Goal: Task Accomplishment & Management: Complete application form

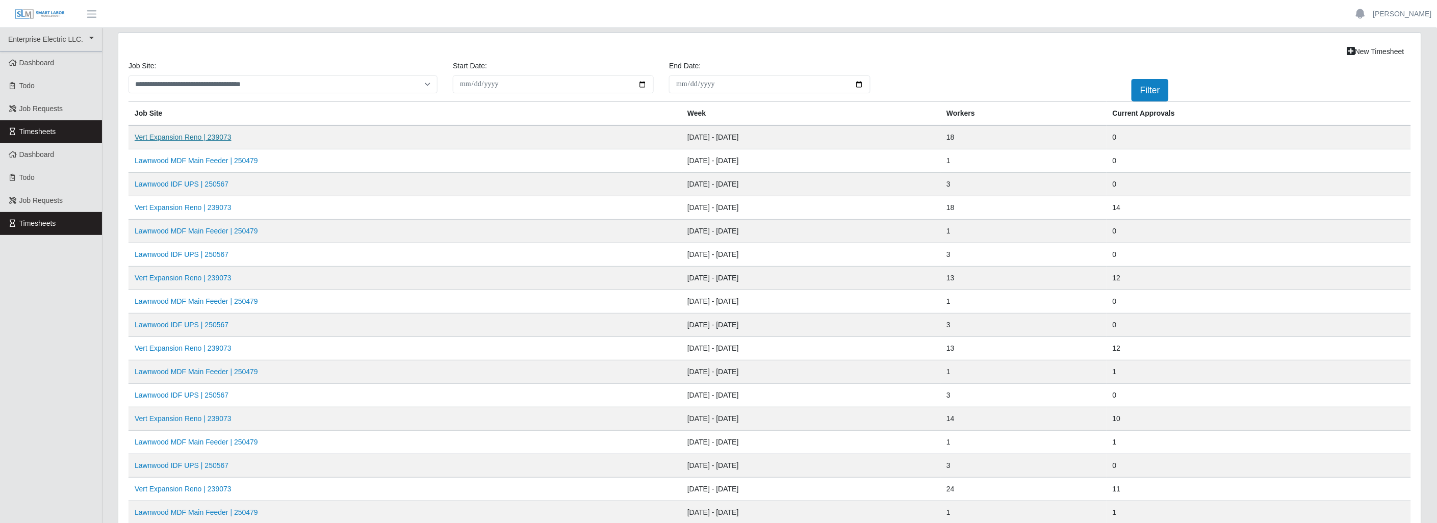
click at [202, 137] on link "Vert Expansion Reno | 239073" at bounding box center [183, 137] width 97 height 8
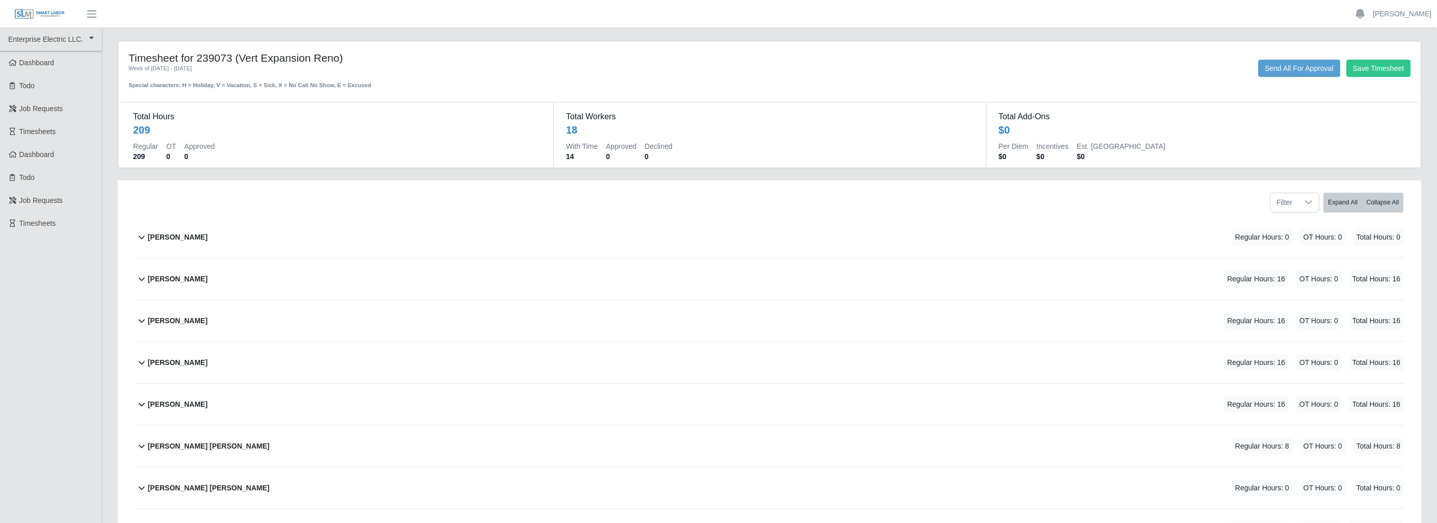
click at [141, 317] on icon at bounding box center [142, 321] width 12 height 12
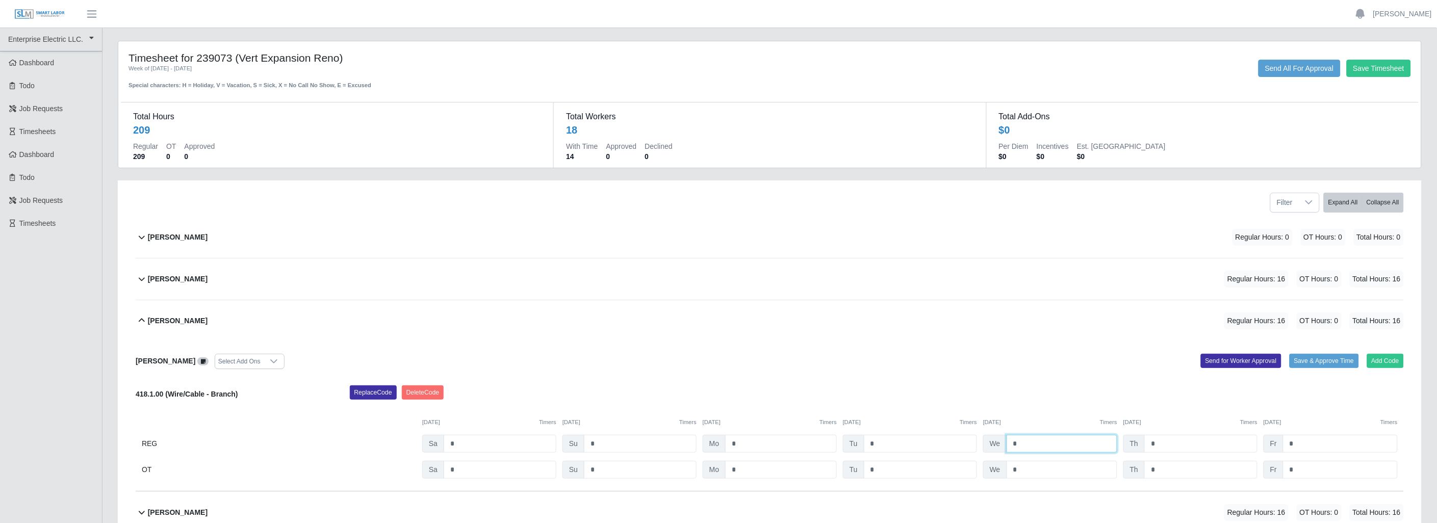
click at [1025, 445] on input "*" at bounding box center [1061, 444] width 111 height 18
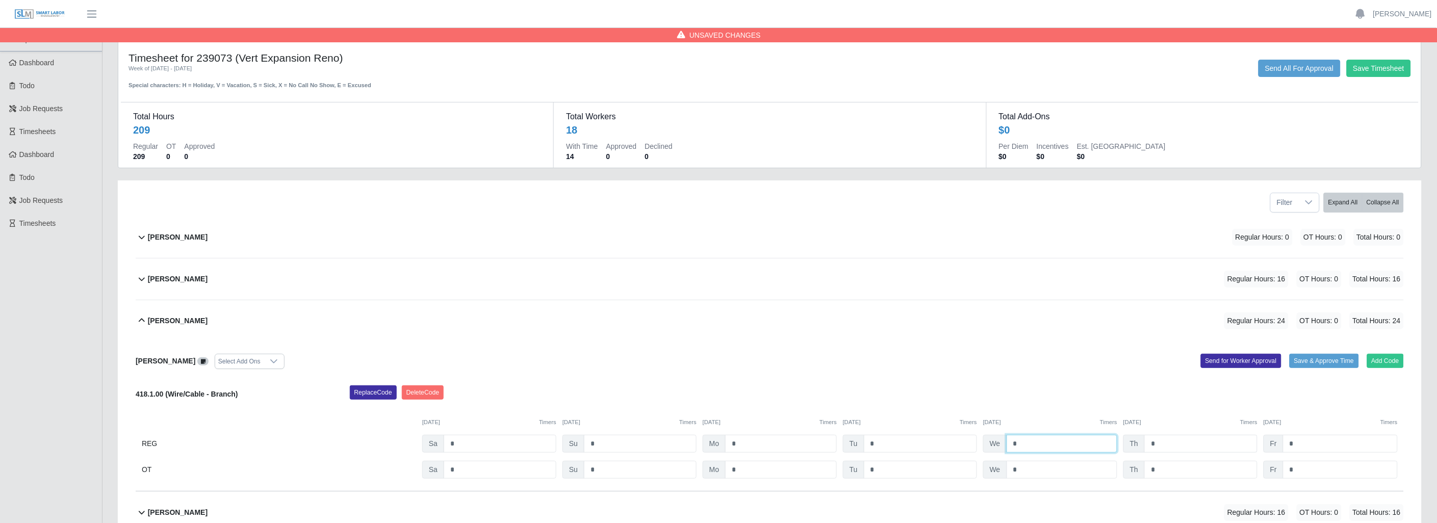
type input "*"
click at [1170, 446] on input "*" at bounding box center [1200, 444] width 113 height 18
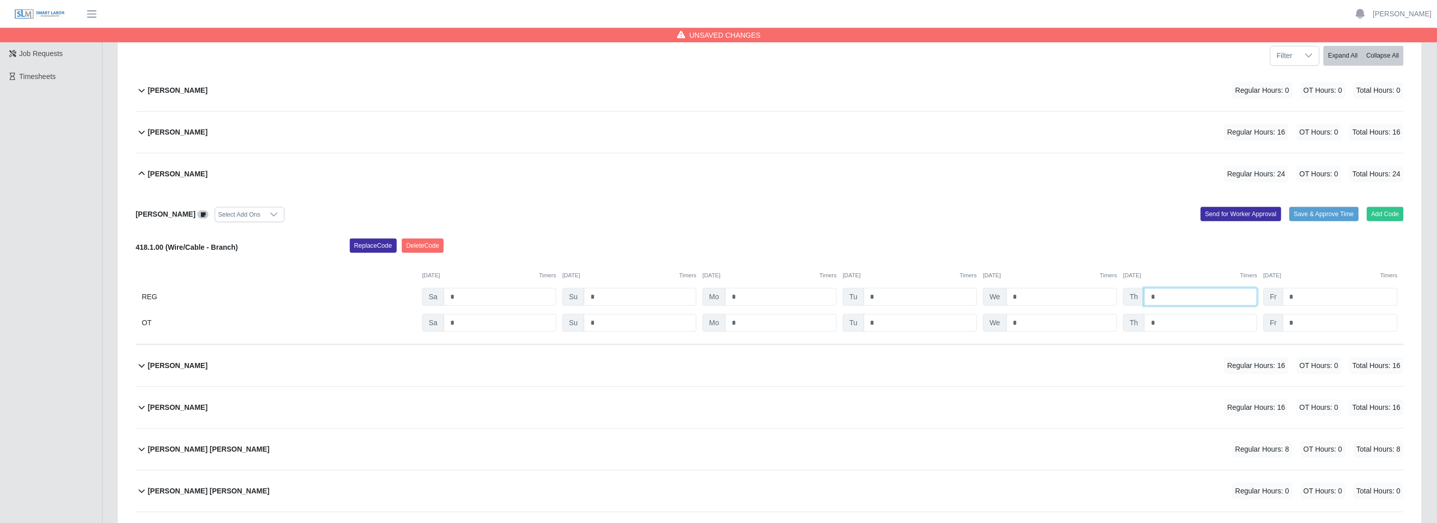
scroll to position [170, 0]
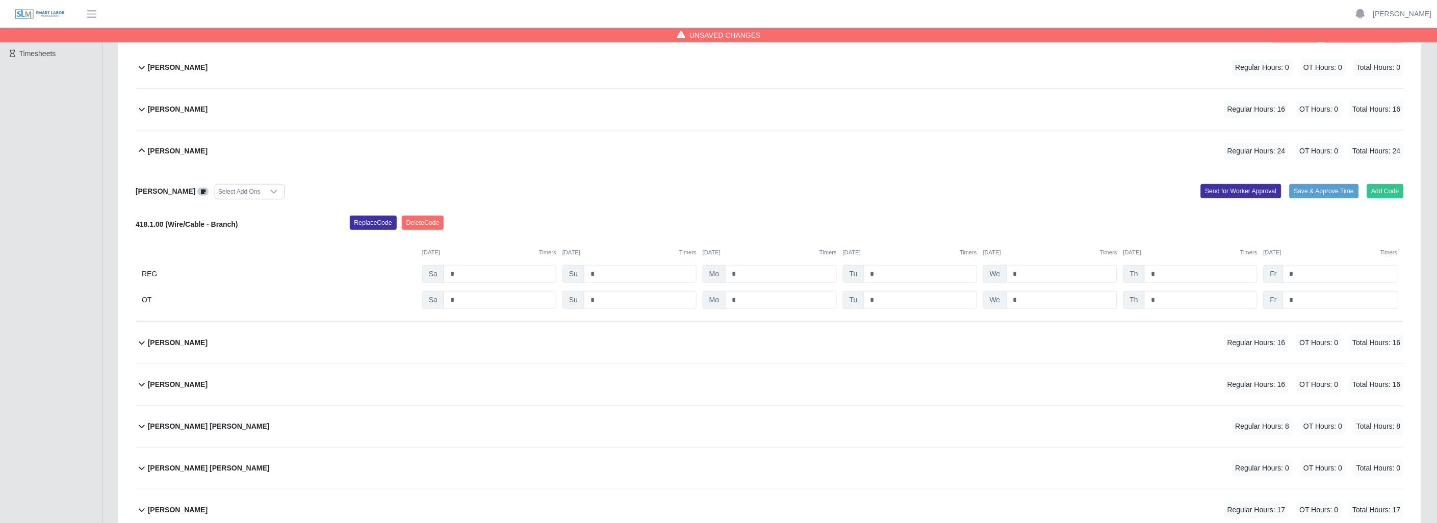
click at [141, 340] on icon at bounding box center [142, 343] width 12 height 12
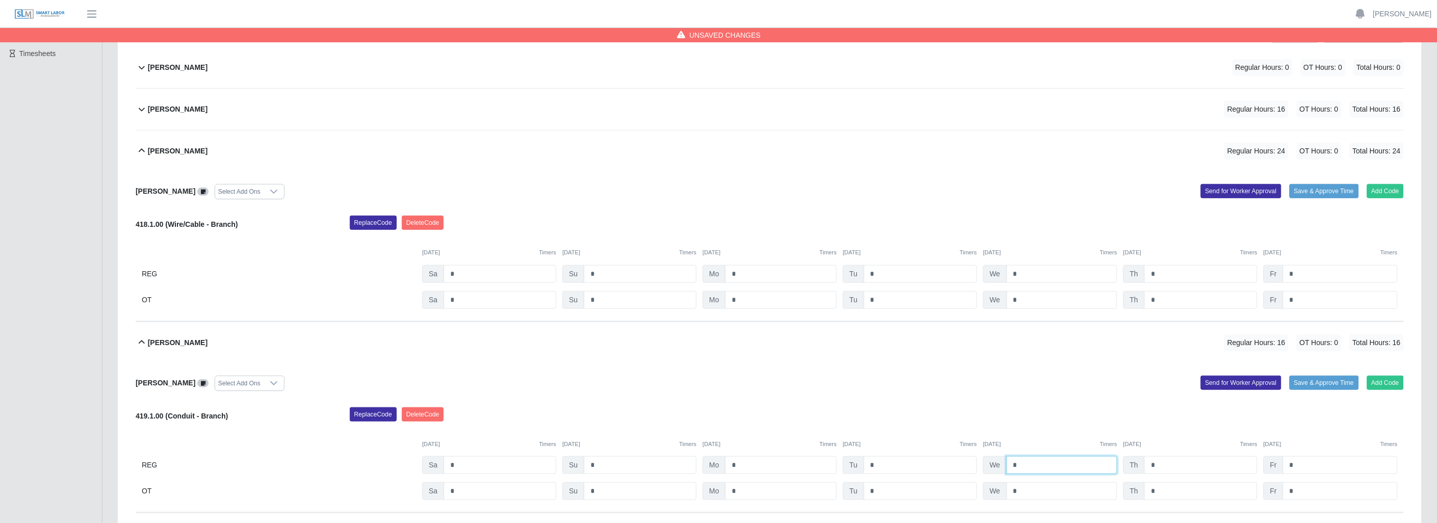
click at [1044, 468] on input "*" at bounding box center [1061, 465] width 111 height 18
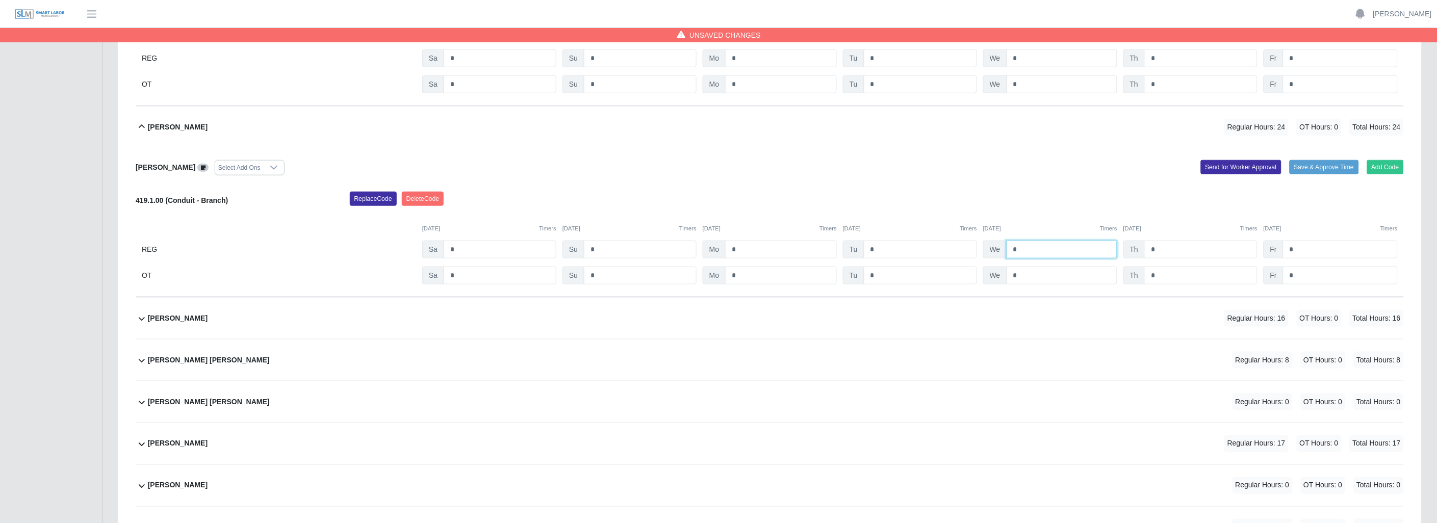
scroll to position [396, 0]
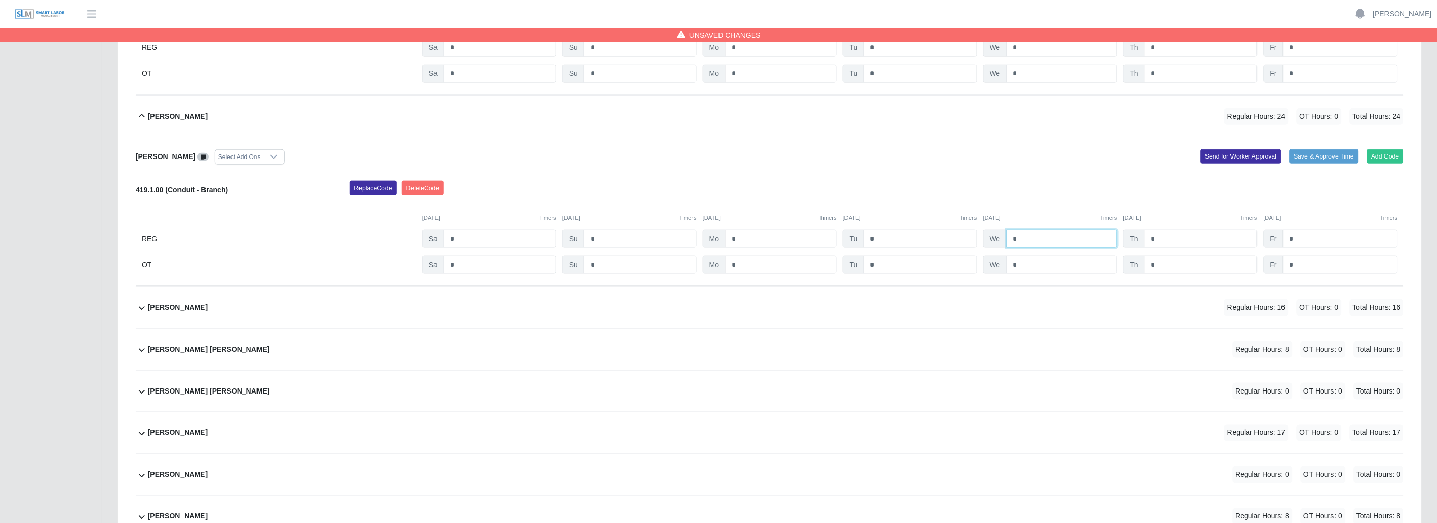
type input "*"
click at [142, 309] on icon at bounding box center [142, 308] width 6 height 4
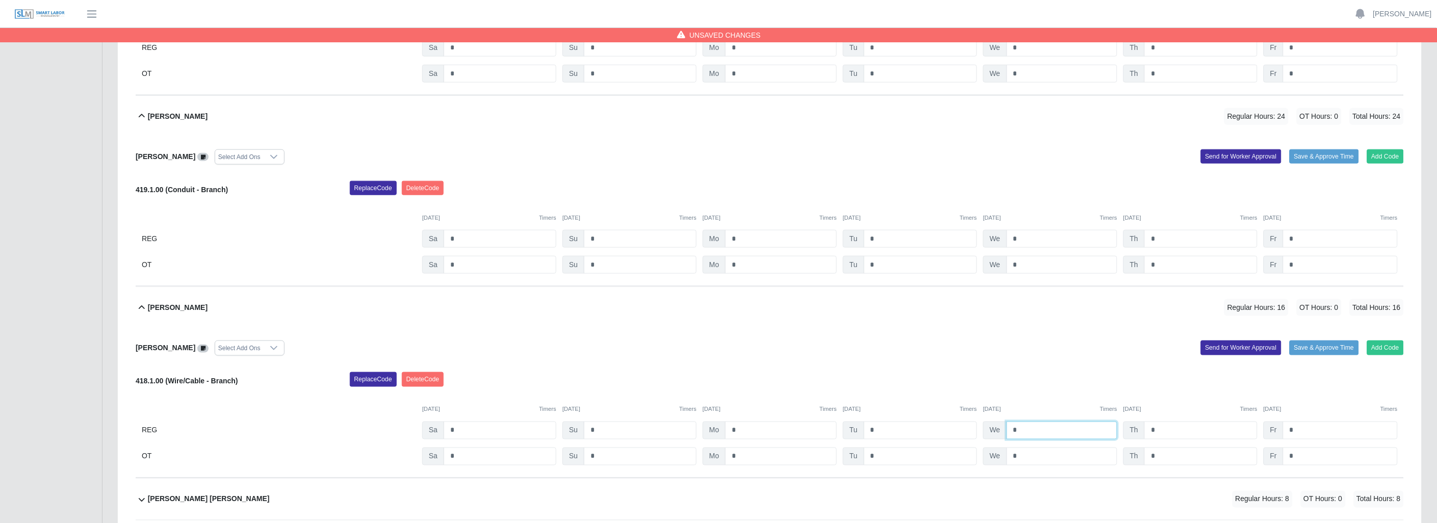
click at [1034, 430] on input "*" at bounding box center [1061, 431] width 111 height 18
type input "*"
click at [1169, 430] on input "*" at bounding box center [1200, 431] width 113 height 18
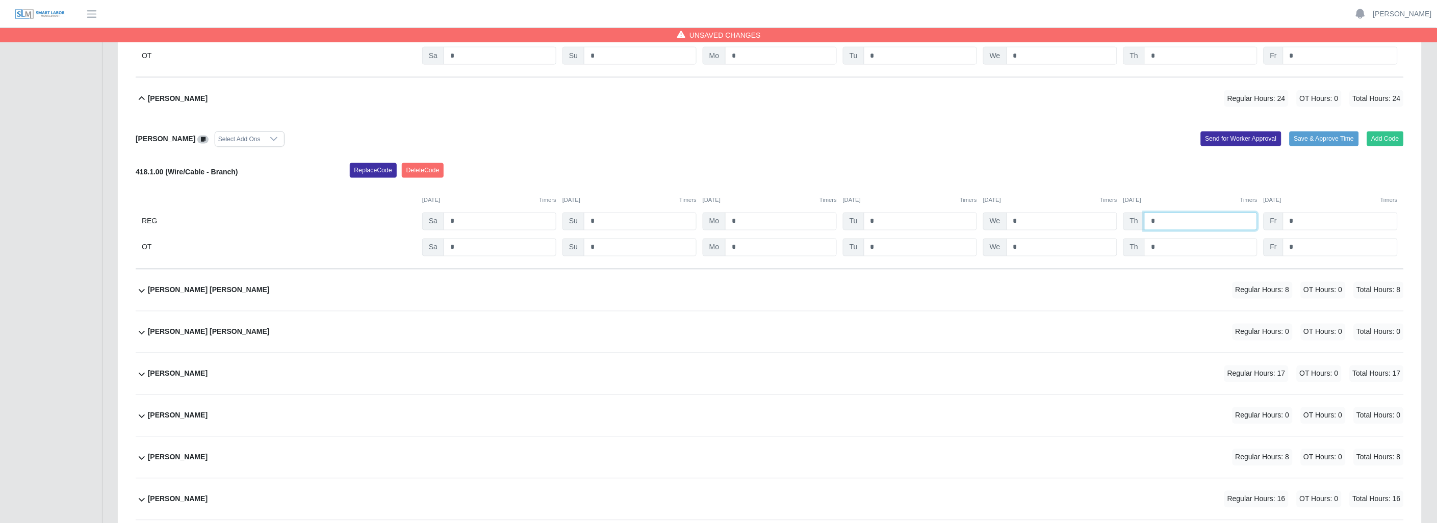
scroll to position [623, 0]
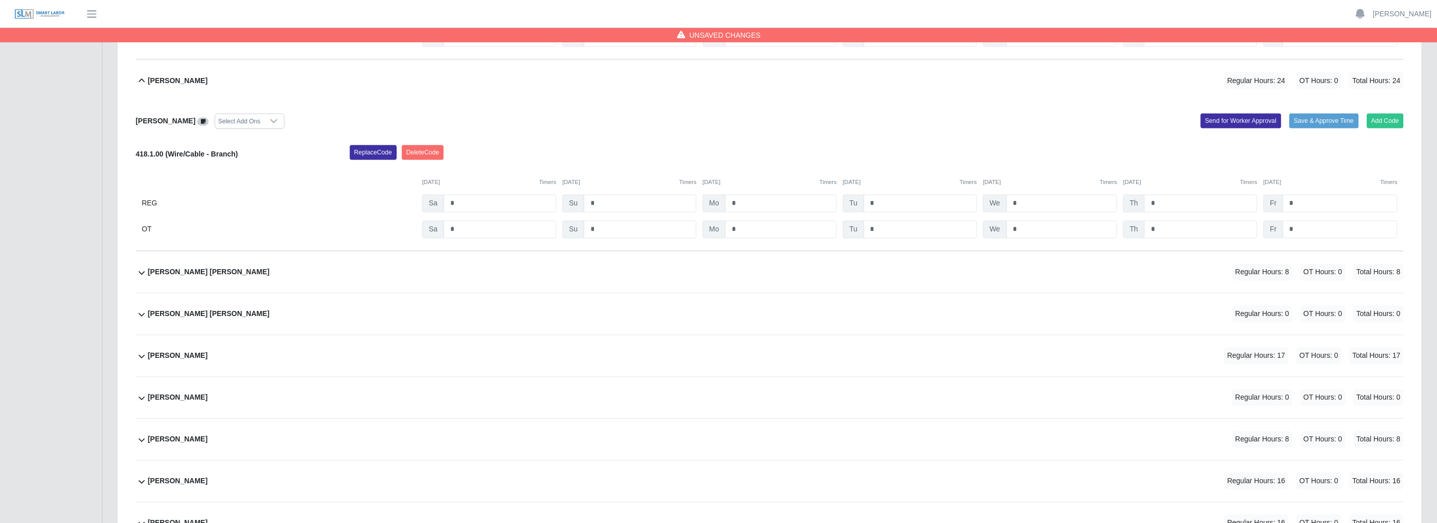
click at [143, 315] on icon at bounding box center [142, 314] width 12 height 12
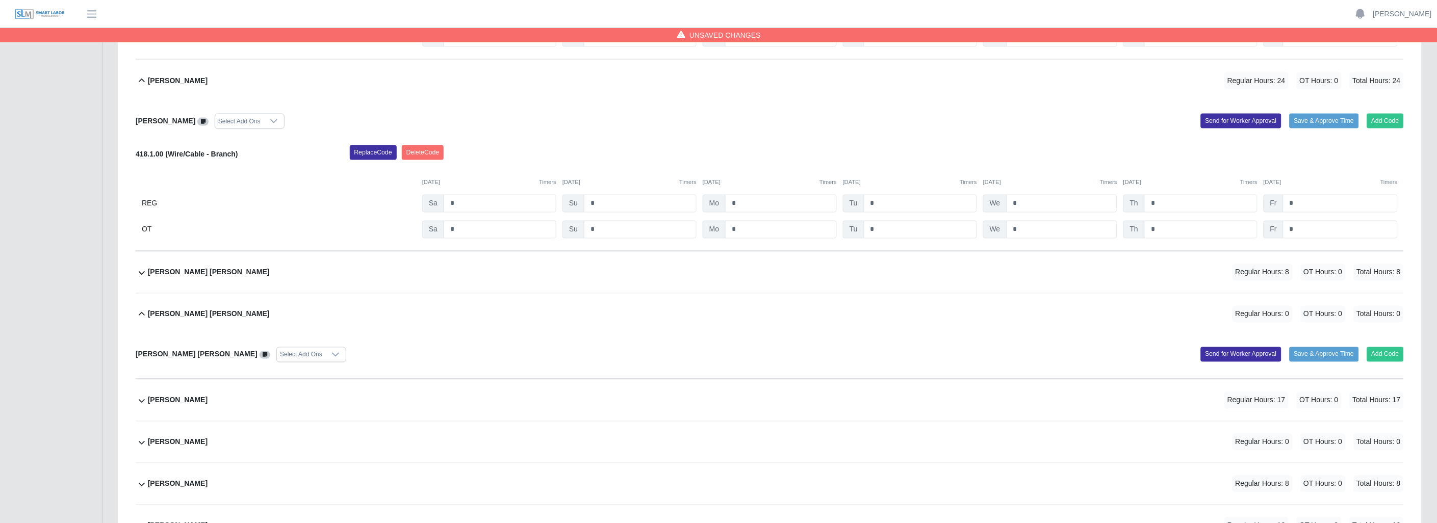
click at [137, 314] on icon at bounding box center [142, 314] width 12 height 12
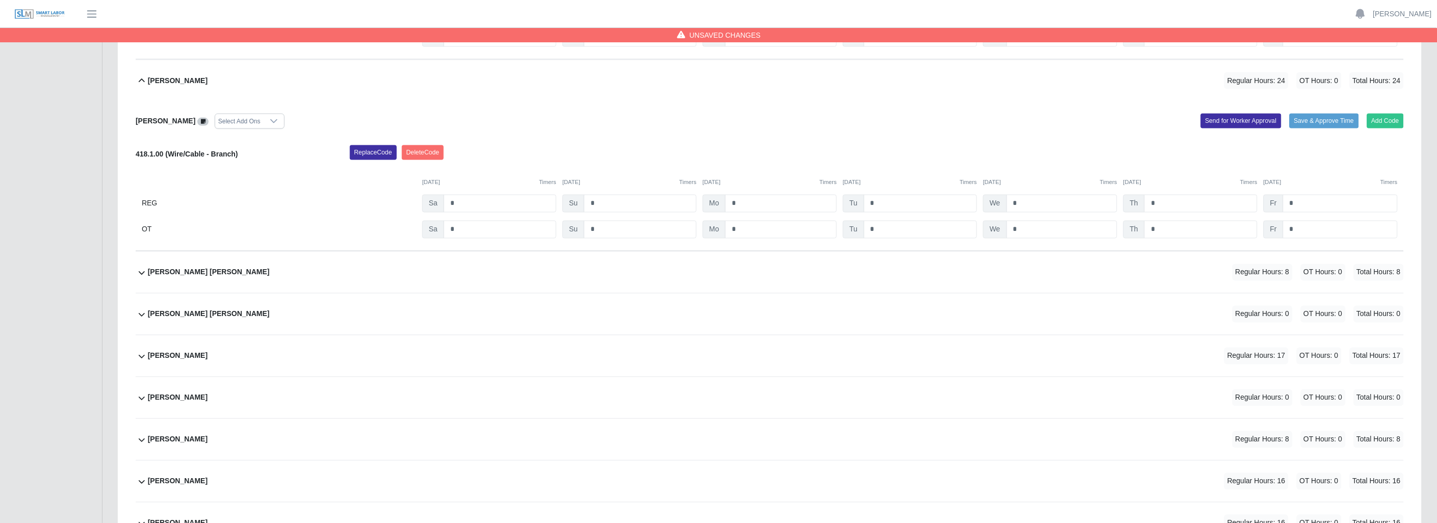
click at [137, 315] on icon at bounding box center [142, 314] width 12 height 12
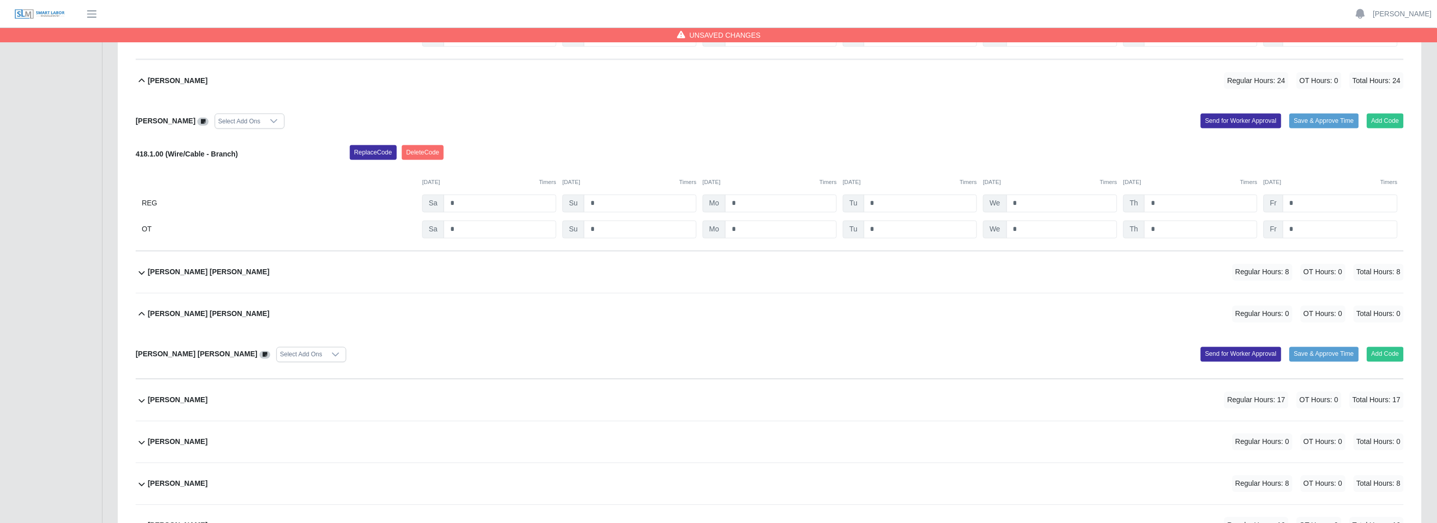
click at [137, 315] on icon at bounding box center [142, 314] width 12 height 12
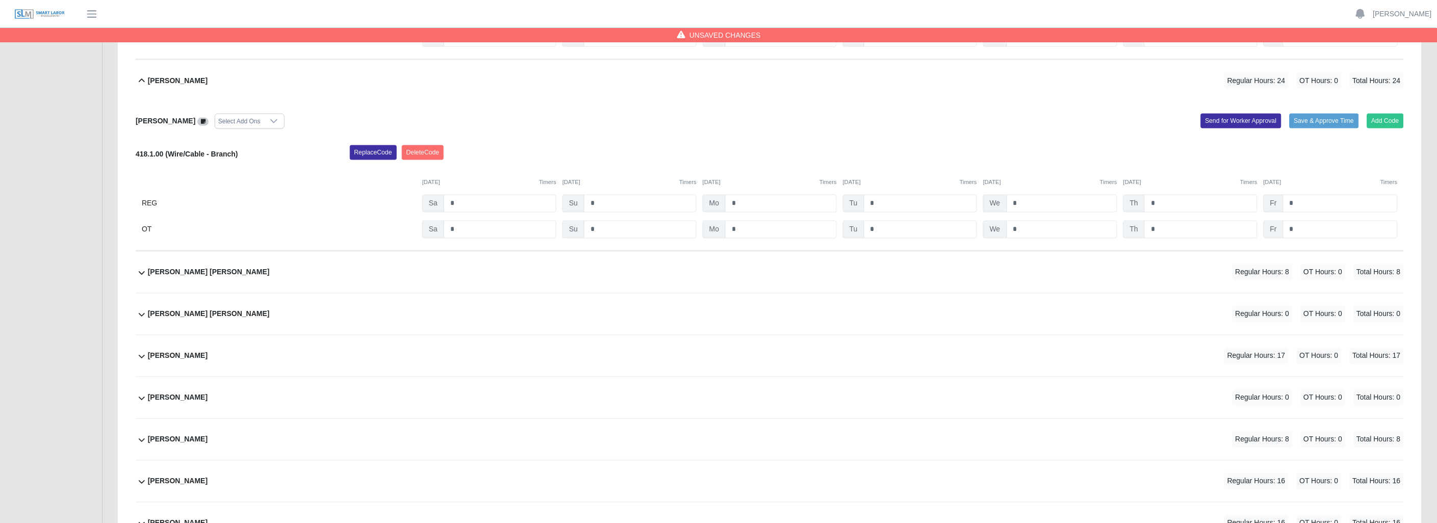
click at [141, 277] on icon at bounding box center [142, 273] width 12 height 12
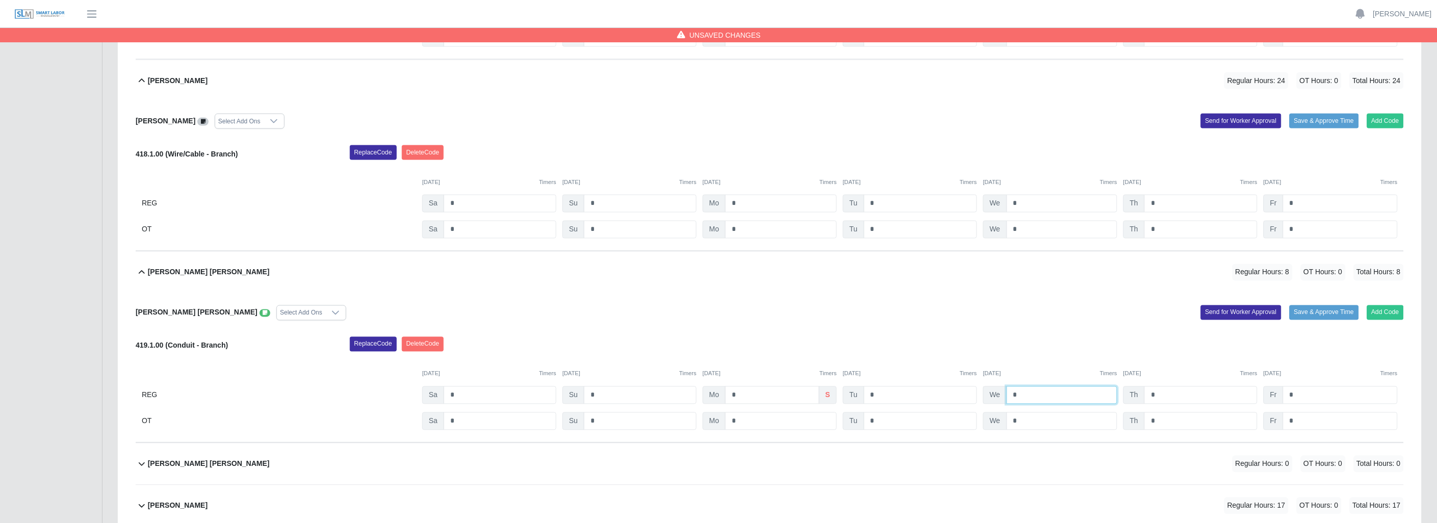
click at [1028, 397] on input "*" at bounding box center [1061, 395] width 111 height 18
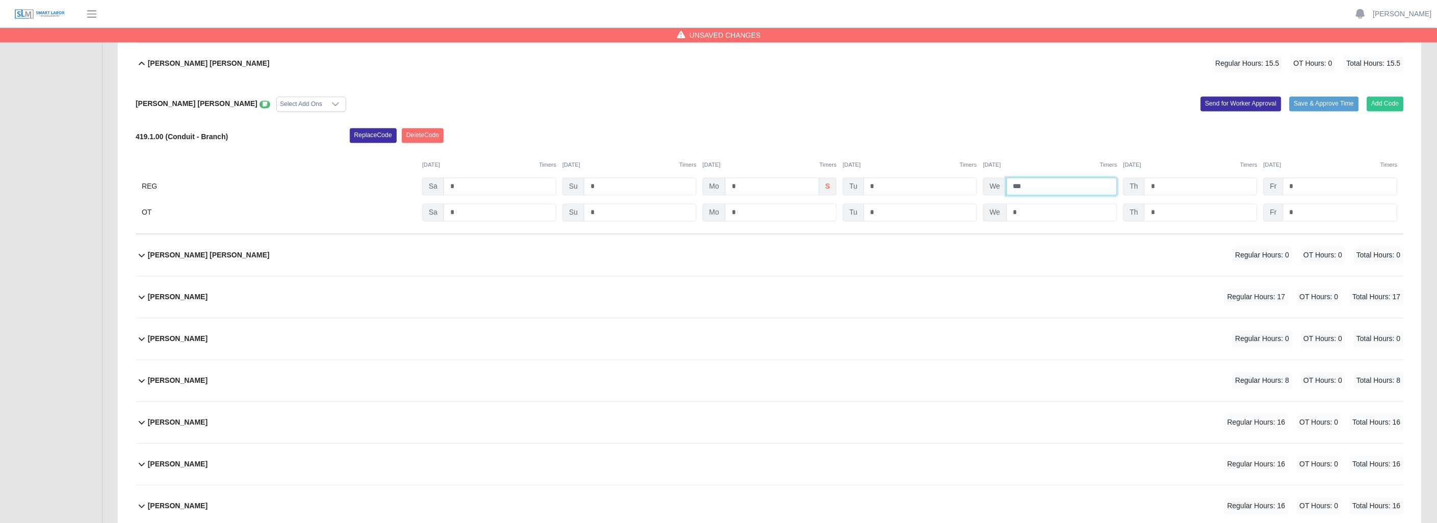
scroll to position [849, 0]
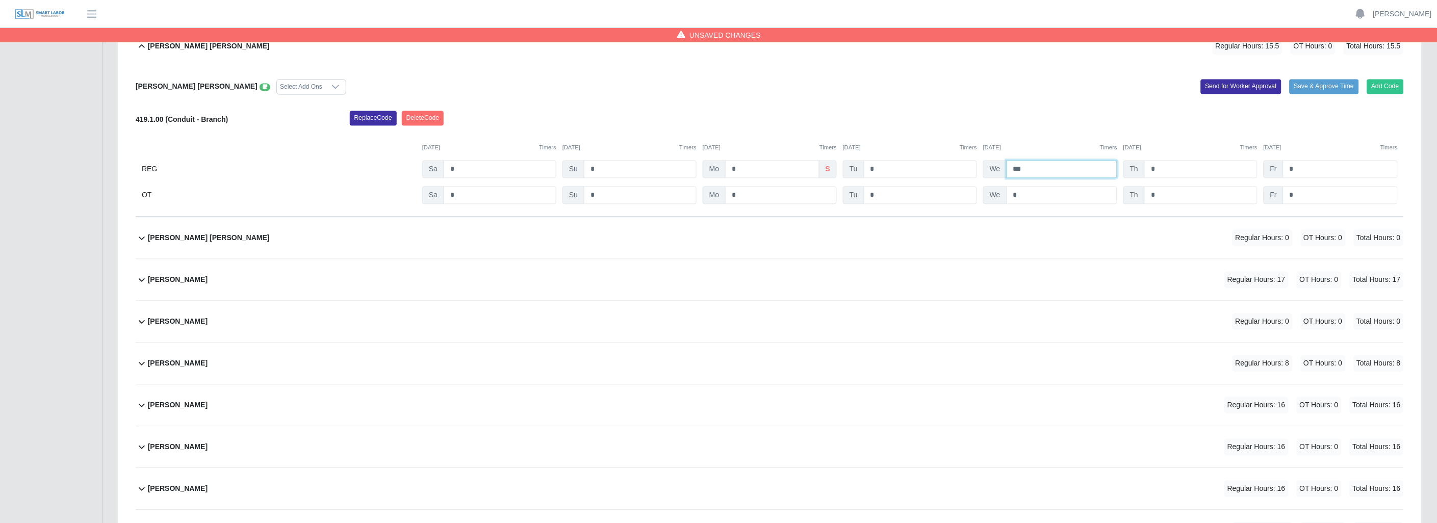
type input "***"
click at [145, 281] on icon at bounding box center [142, 279] width 12 height 12
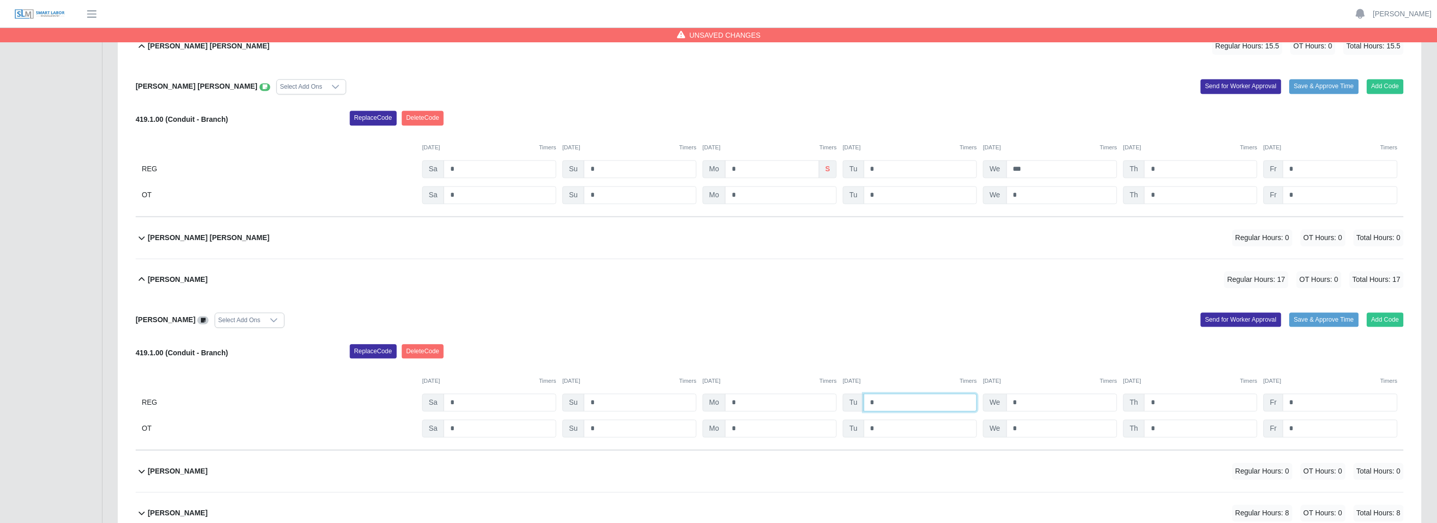
click at [913, 402] on input "*" at bounding box center [920, 403] width 113 height 18
type input "*"
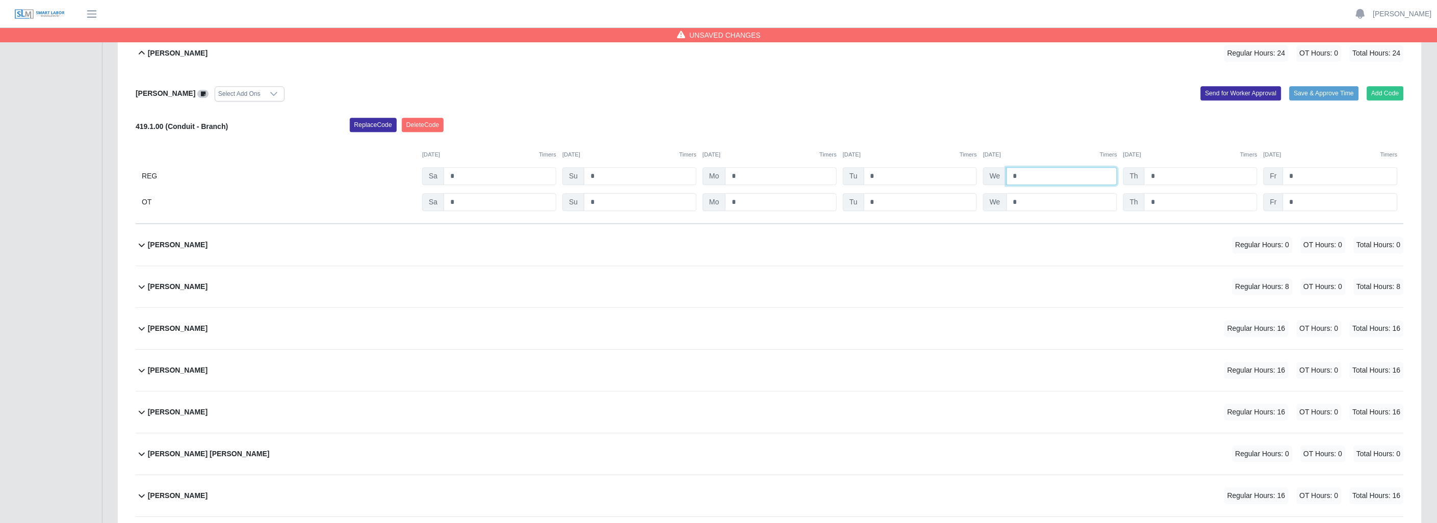
scroll to position [1076, 0]
type input "*"
click at [143, 288] on icon at bounding box center [142, 287] width 6 height 4
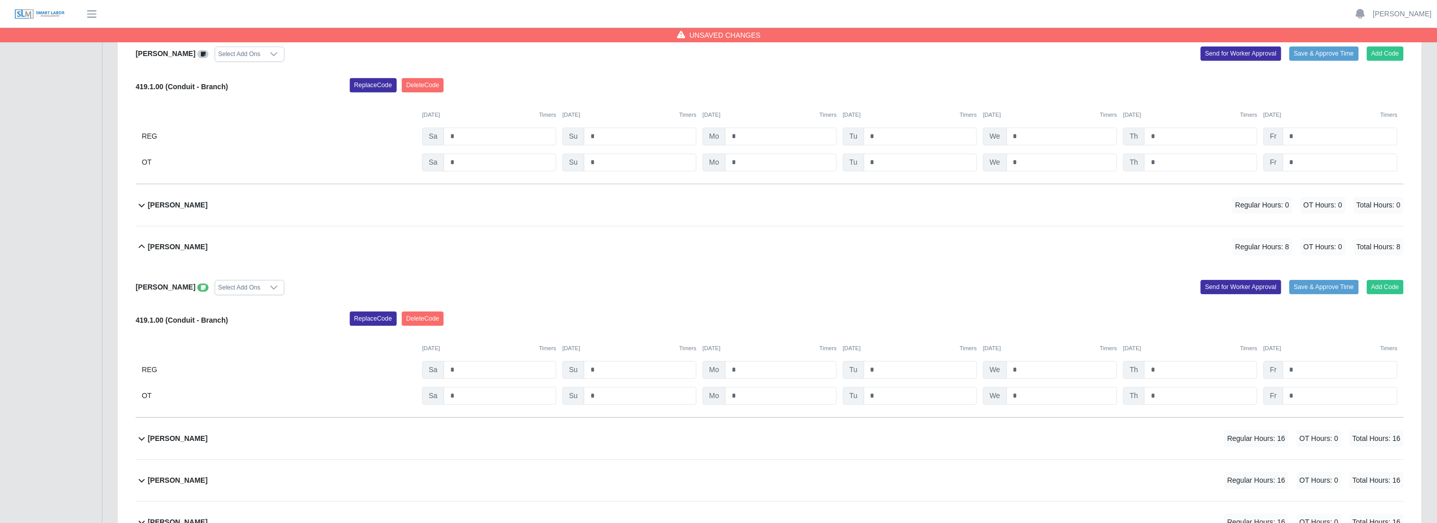
scroll to position [1133, 0]
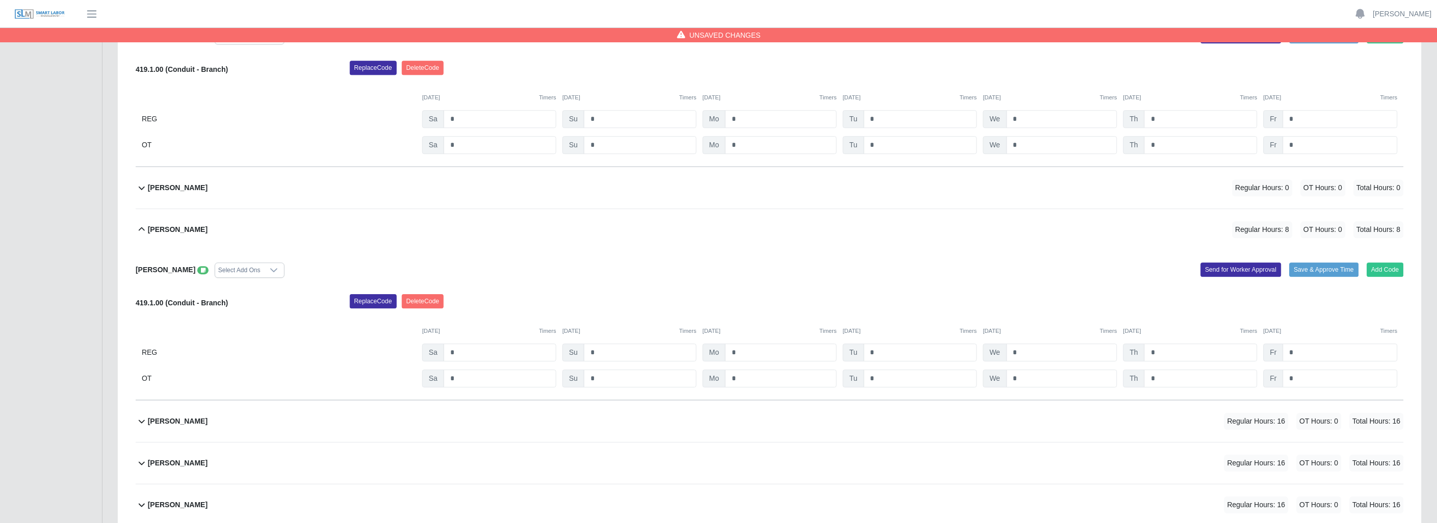
click at [145, 231] on icon at bounding box center [142, 229] width 6 height 4
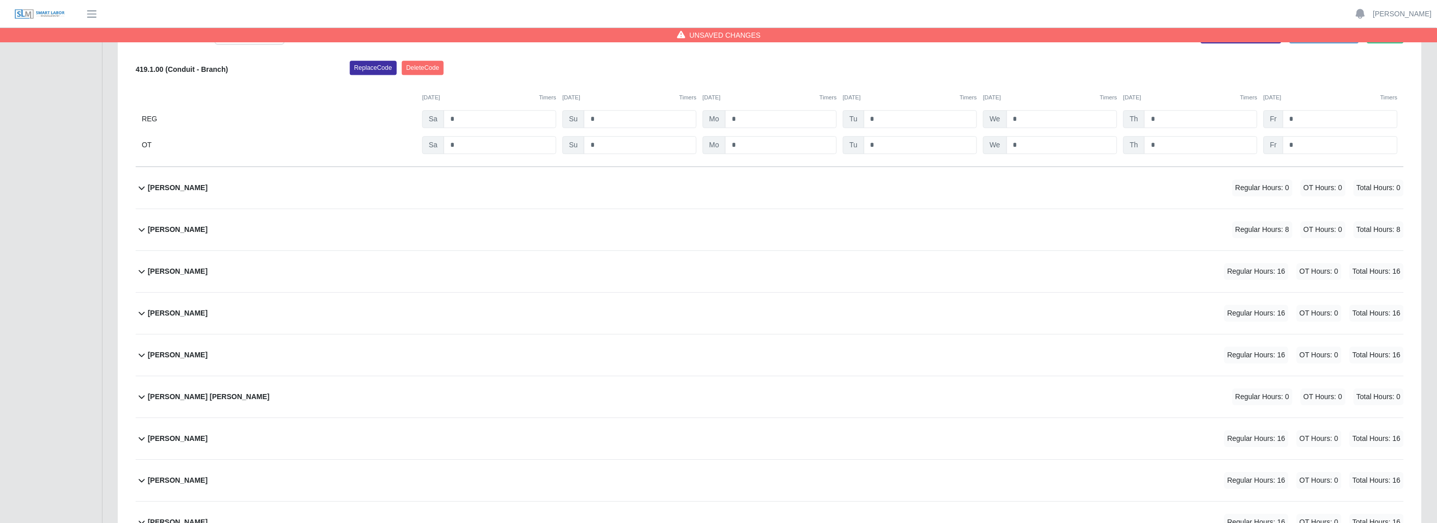
click at [141, 269] on icon at bounding box center [142, 271] width 12 height 12
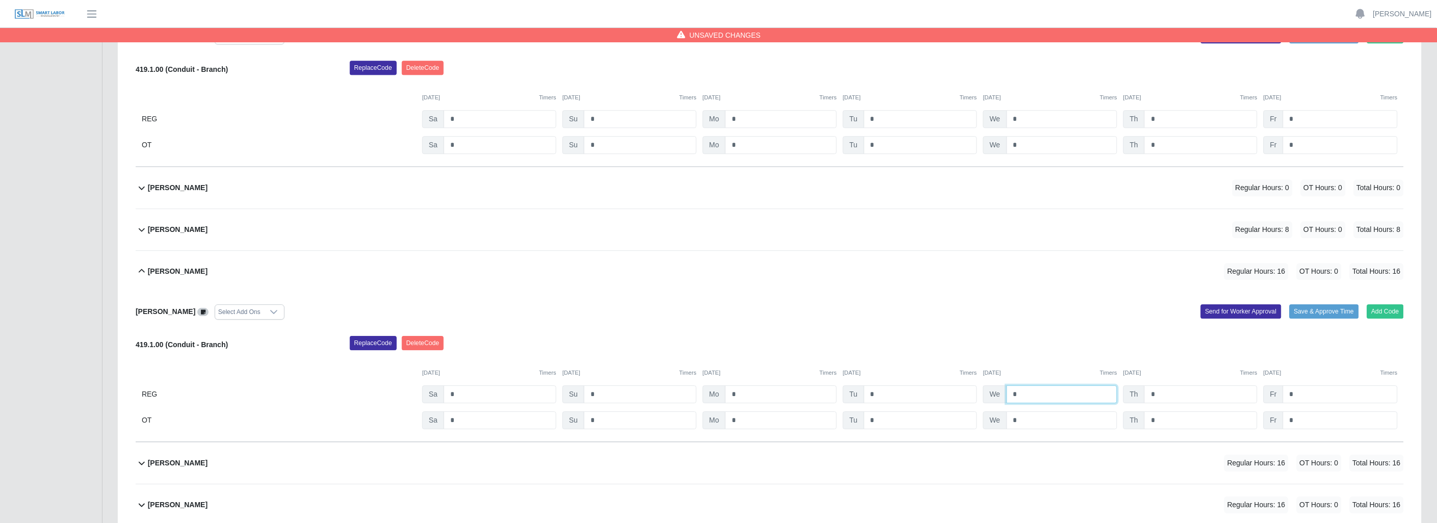
click at [1039, 395] on input "*" at bounding box center [1061, 394] width 111 height 18
type input "*"
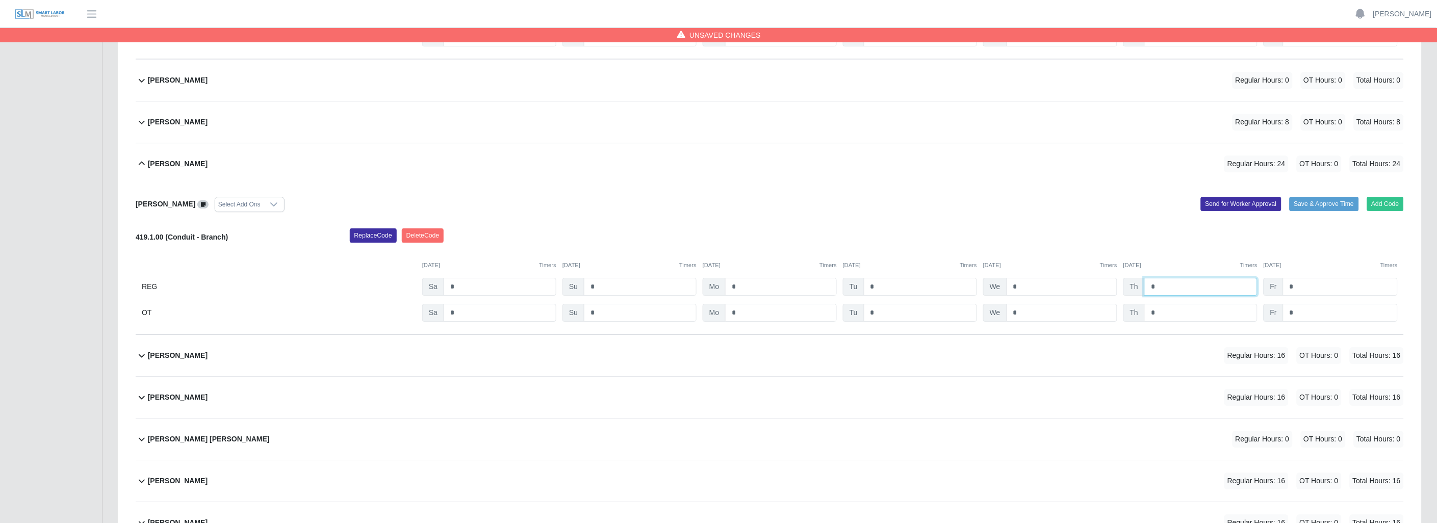
scroll to position [1246, 0]
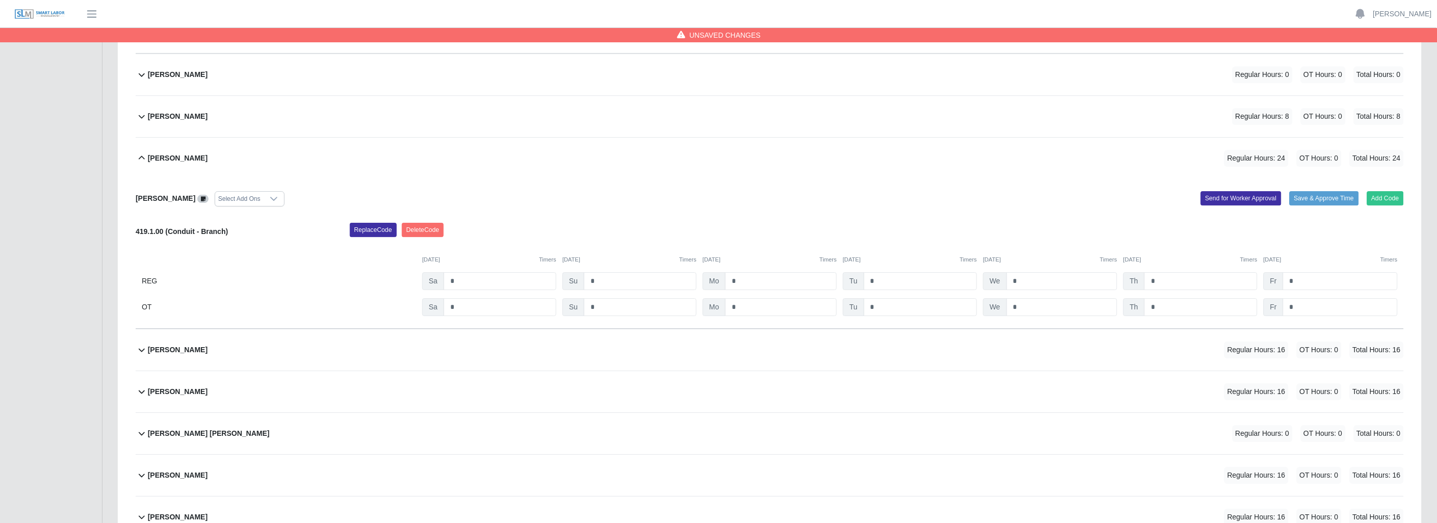
click at [139, 351] on icon at bounding box center [142, 351] width 6 height 4
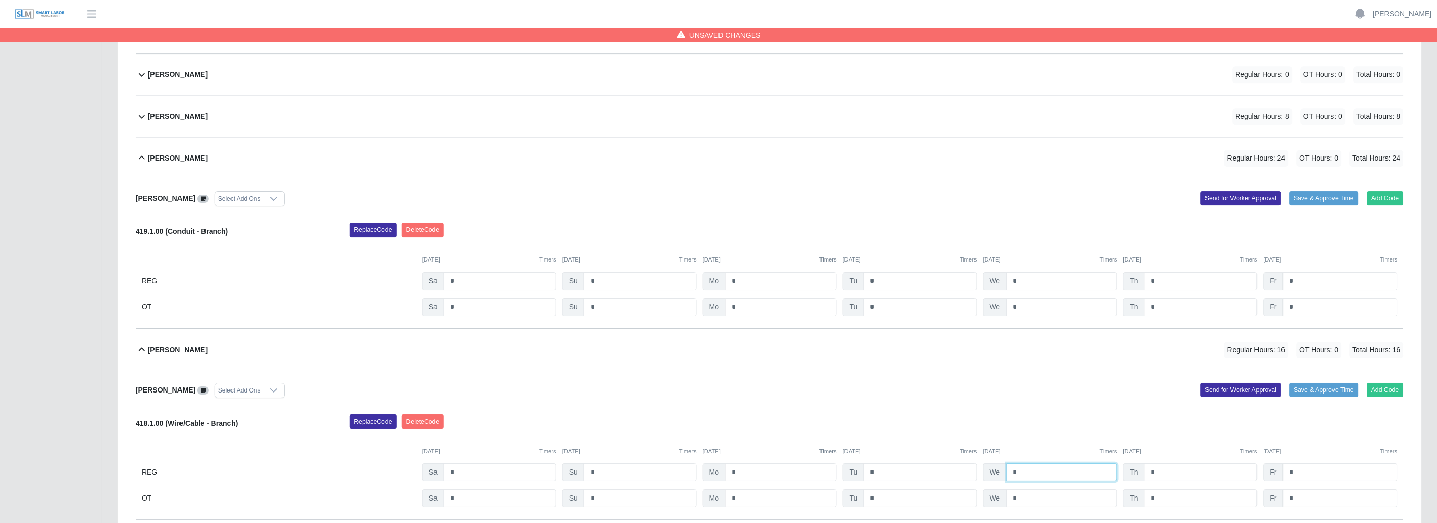
click at [1031, 473] on input "*" at bounding box center [1061, 472] width 111 height 18
type input "*"
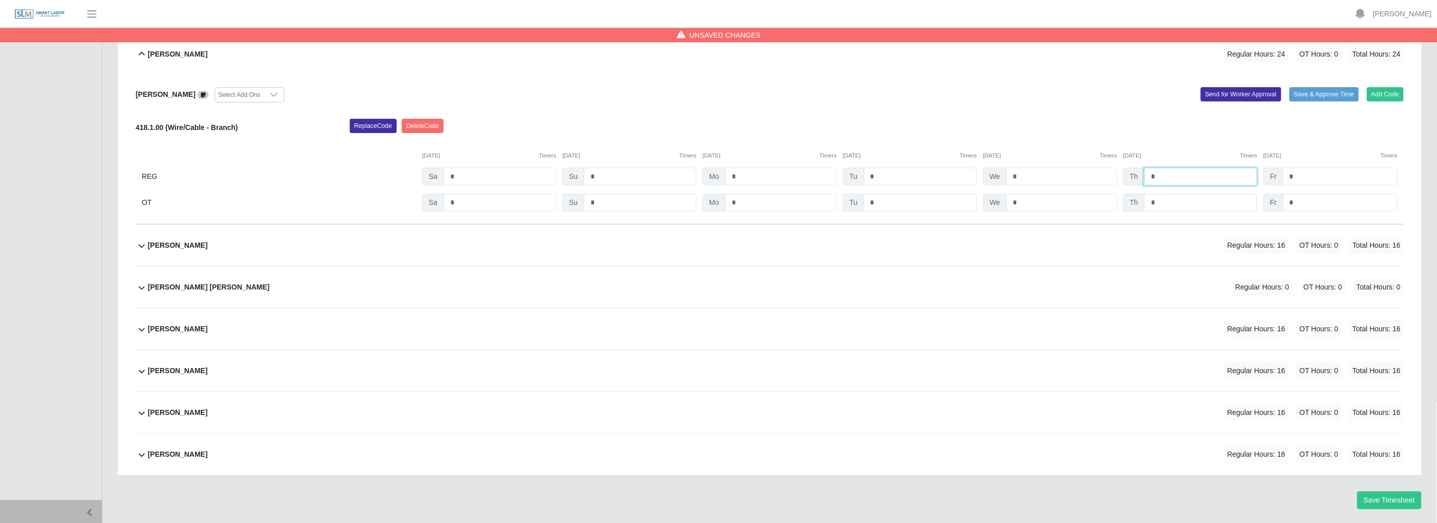
scroll to position [1572, 0]
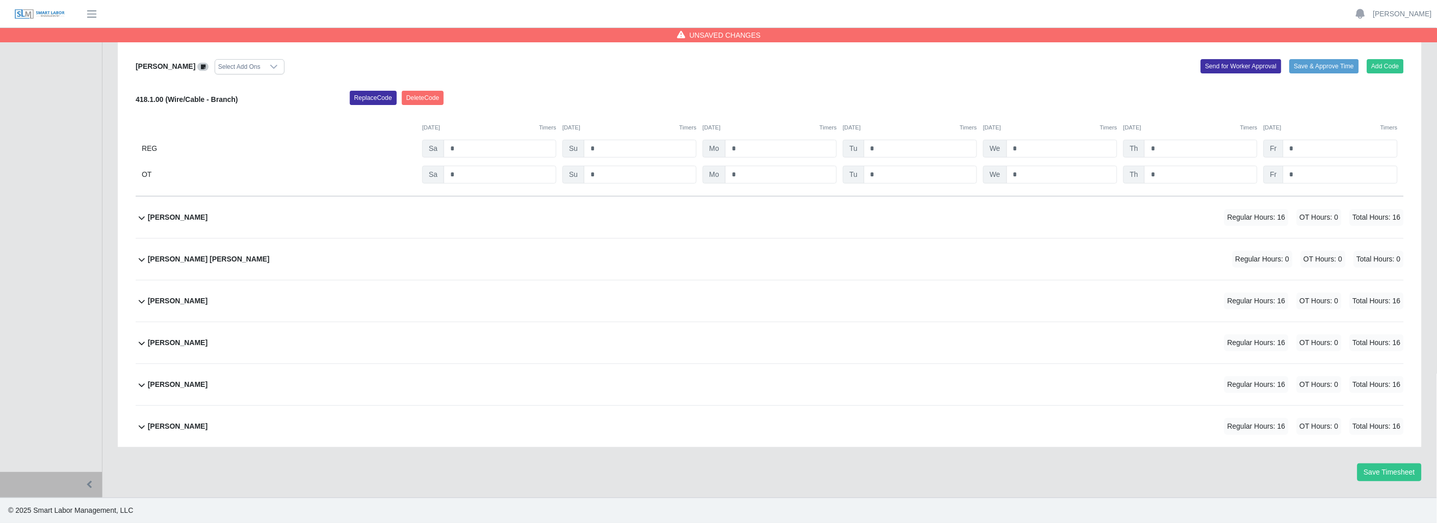
click at [138, 216] on icon at bounding box center [142, 218] width 12 height 12
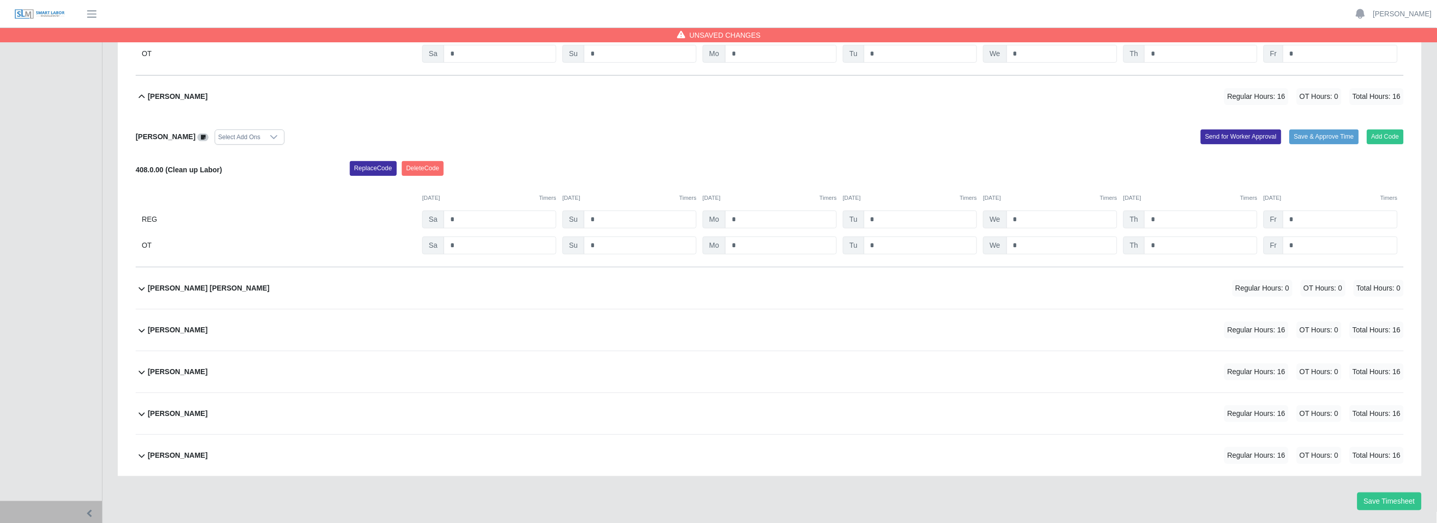
scroll to position [1722, 0]
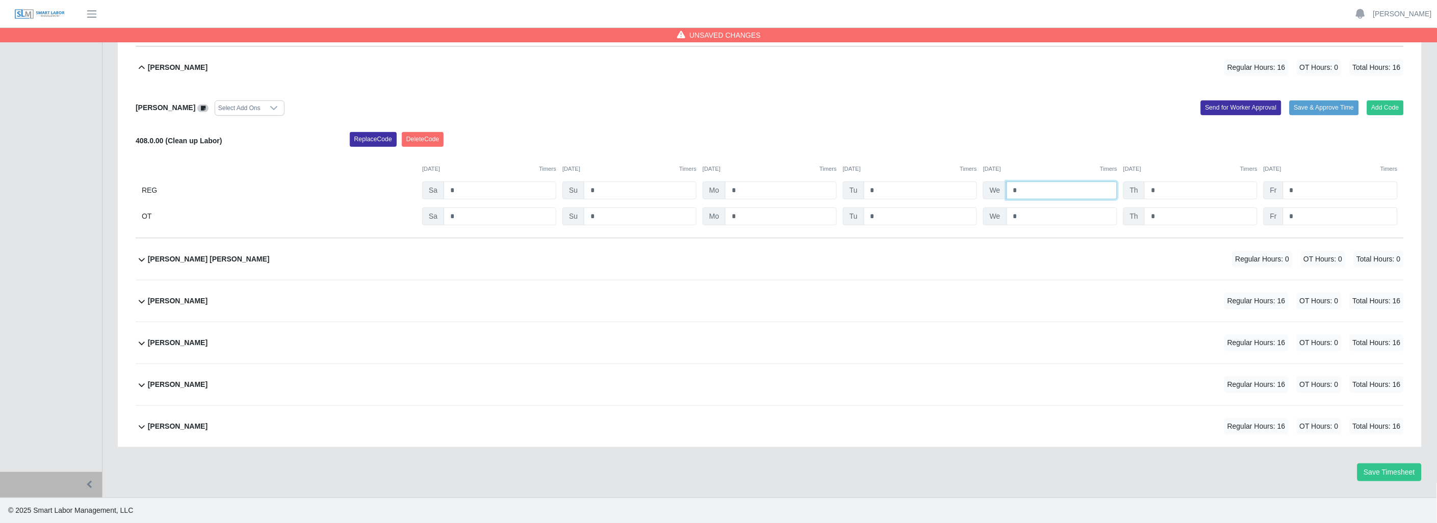
click at [1025, 188] on input "*" at bounding box center [1061, 191] width 111 height 18
type input "*"
click at [143, 299] on icon at bounding box center [142, 301] width 12 height 12
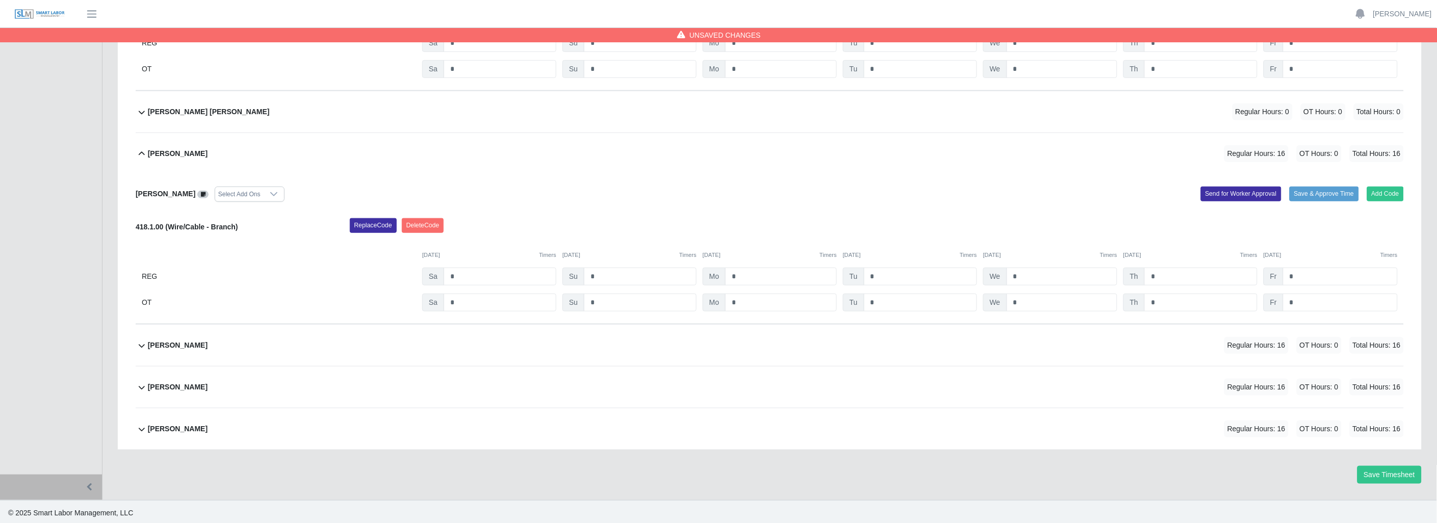
scroll to position [1873, 0]
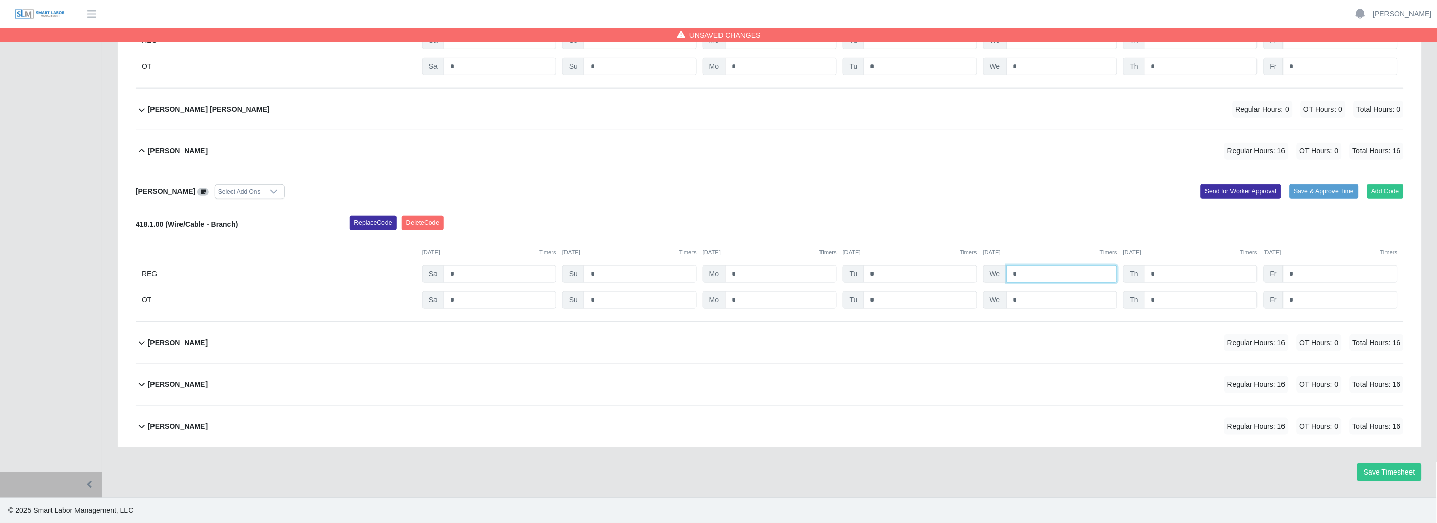
click at [1019, 273] on input "*" at bounding box center [1061, 274] width 111 height 18
type input "*"
click at [140, 344] on icon at bounding box center [142, 343] width 12 height 12
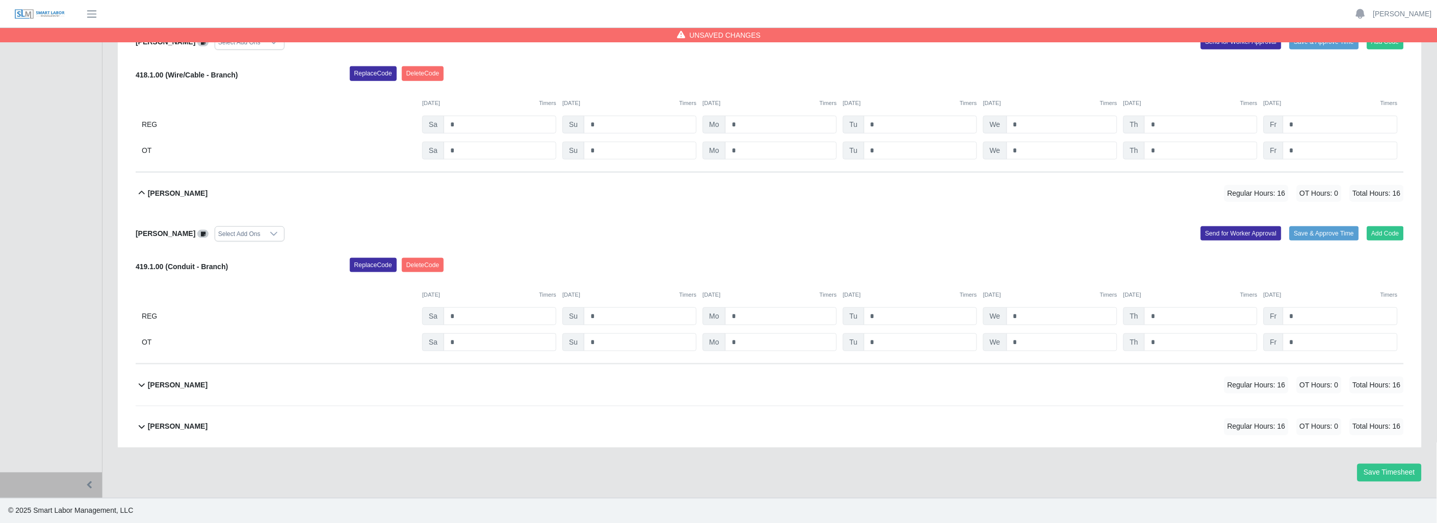
scroll to position [2023, 0]
click at [1041, 313] on input "*" at bounding box center [1061, 316] width 111 height 18
type input "*"
click at [139, 385] on icon at bounding box center [142, 384] width 12 height 12
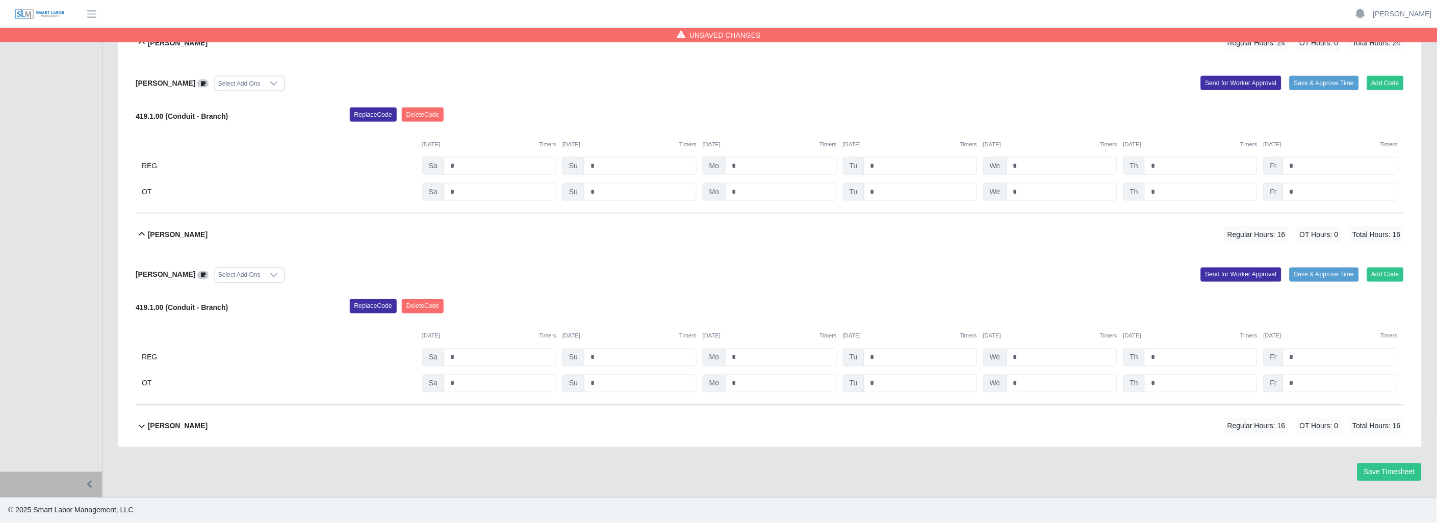
scroll to position [2173, 0]
click at [1032, 357] on input "*" at bounding box center [1061, 358] width 111 height 18
type input "*"
click at [140, 424] on icon at bounding box center [142, 426] width 12 height 12
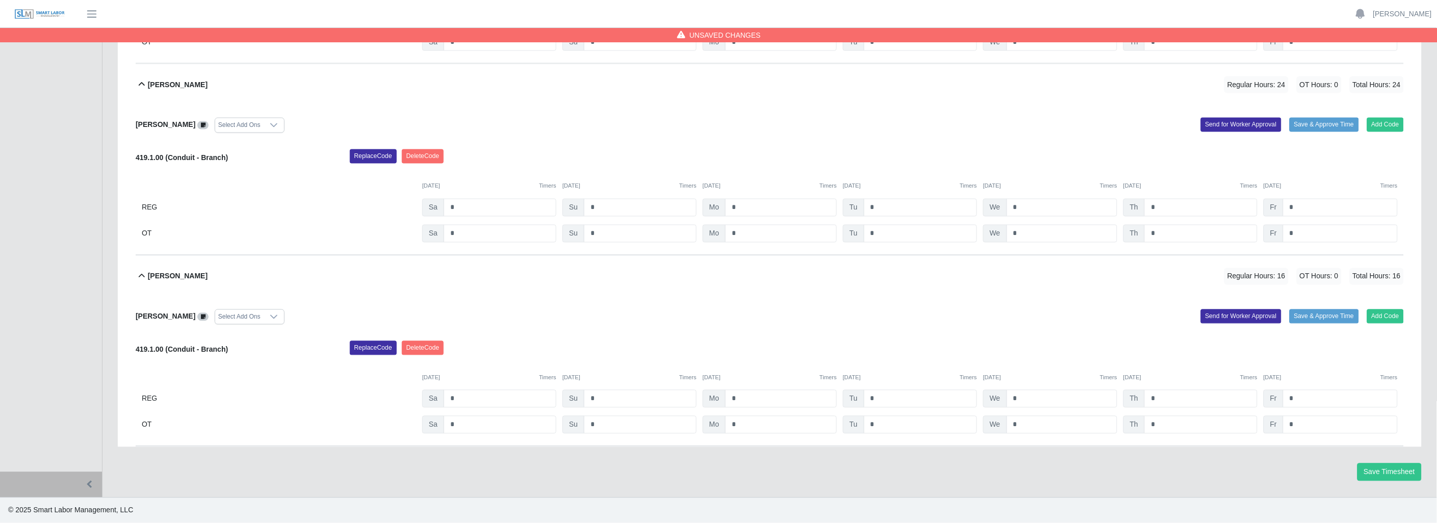
scroll to position [2323, 0]
click at [1025, 398] on input "*" at bounding box center [1061, 400] width 111 height 18
type input "*"
click at [1384, 468] on button "Save Timesheet" at bounding box center [1389, 472] width 64 height 18
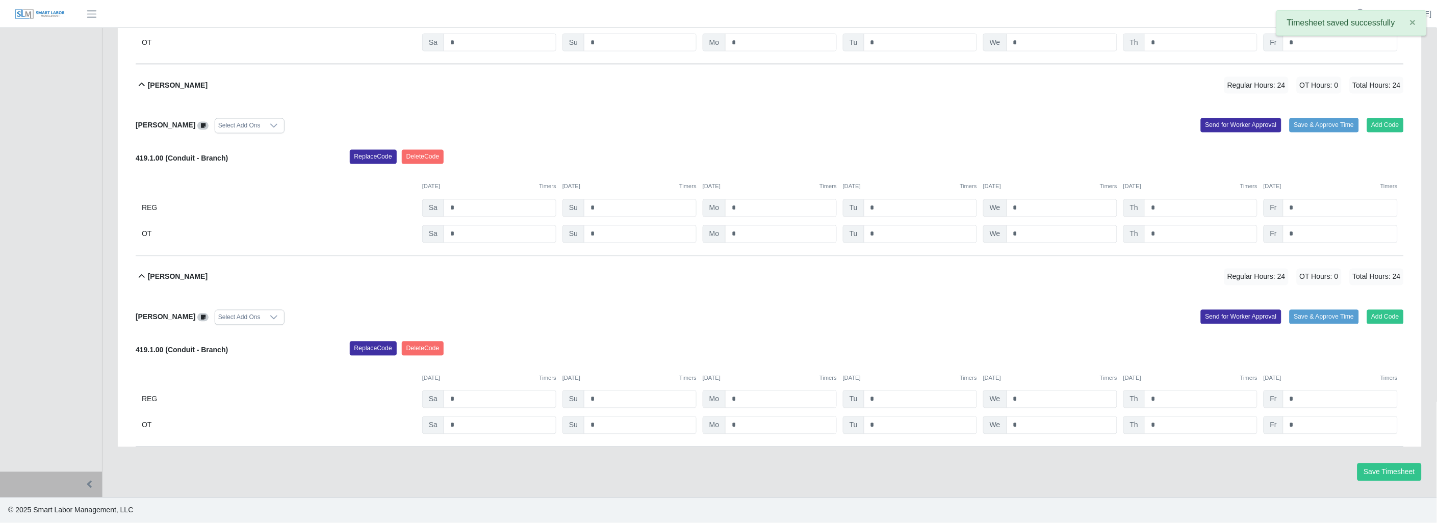
click at [141, 274] on icon at bounding box center [142, 277] width 12 height 12
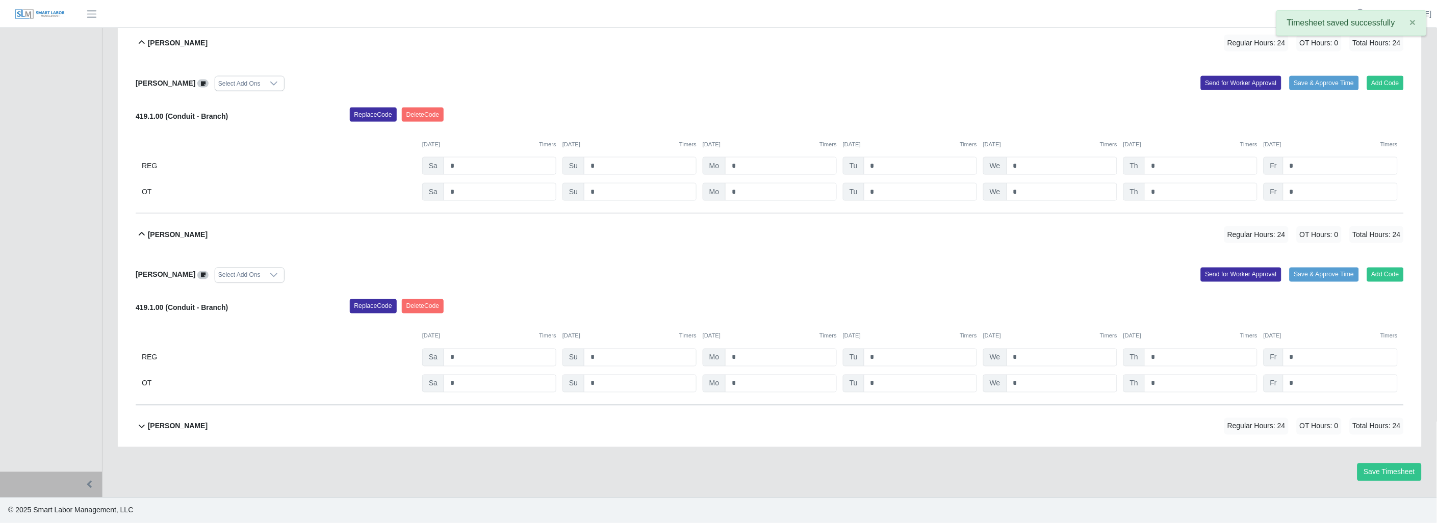
scroll to position [2173, 0]
click at [137, 236] on icon at bounding box center [142, 234] width 12 height 12
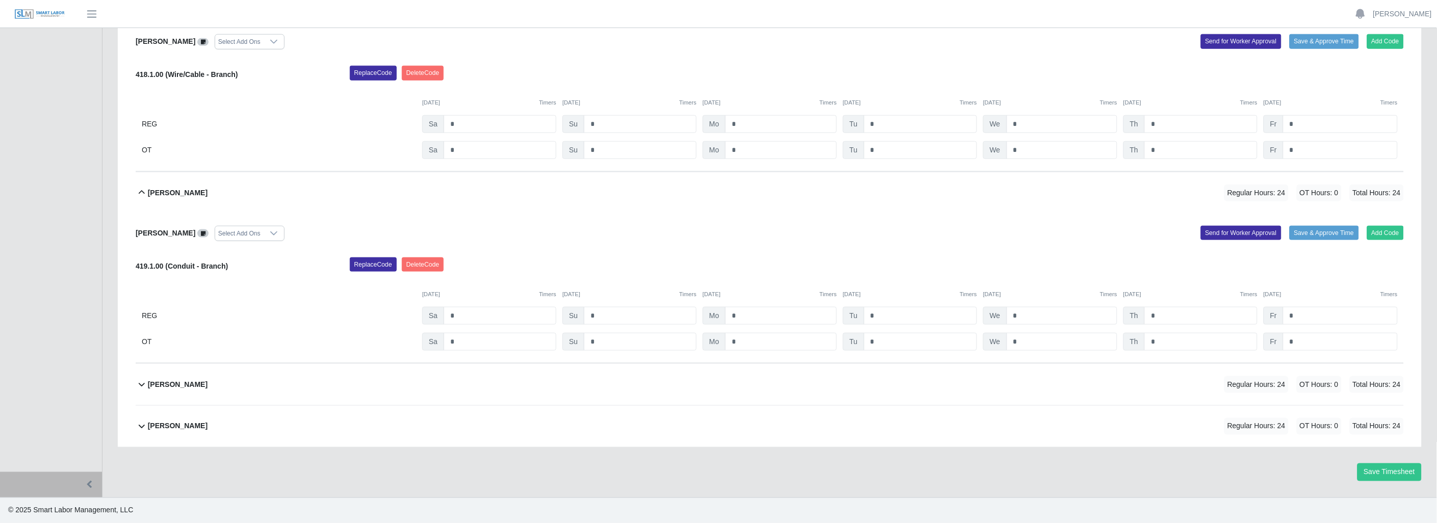
scroll to position [2023, 0]
click at [140, 194] on icon at bounding box center [142, 193] width 12 height 12
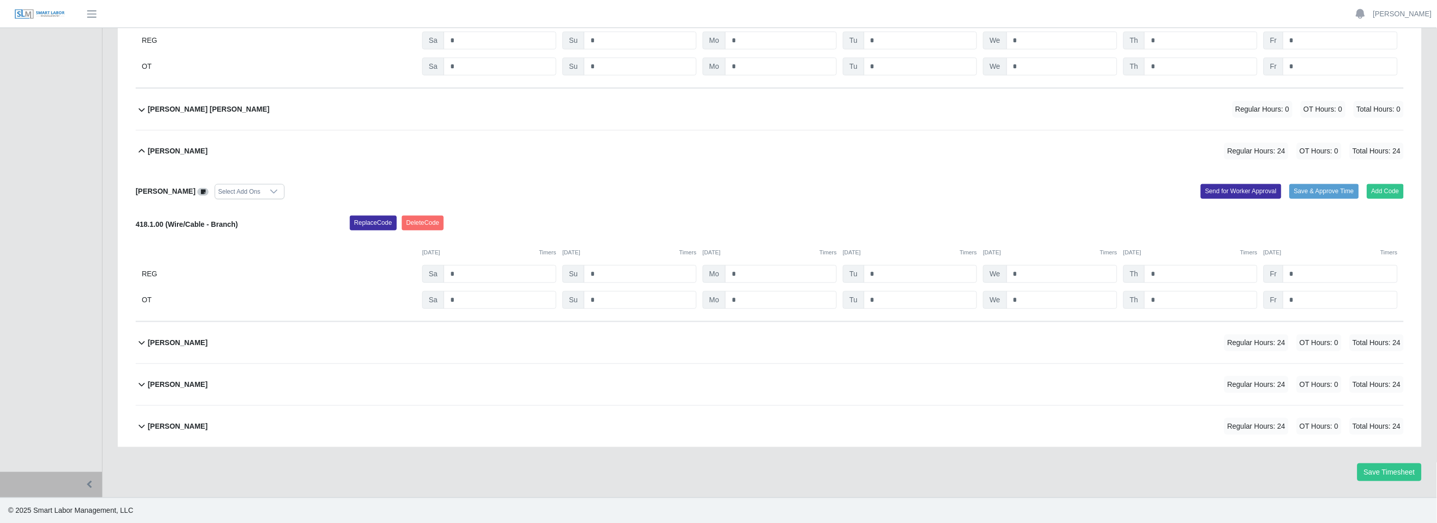
scroll to position [1873, 0]
click at [139, 147] on icon at bounding box center [142, 151] width 12 height 12
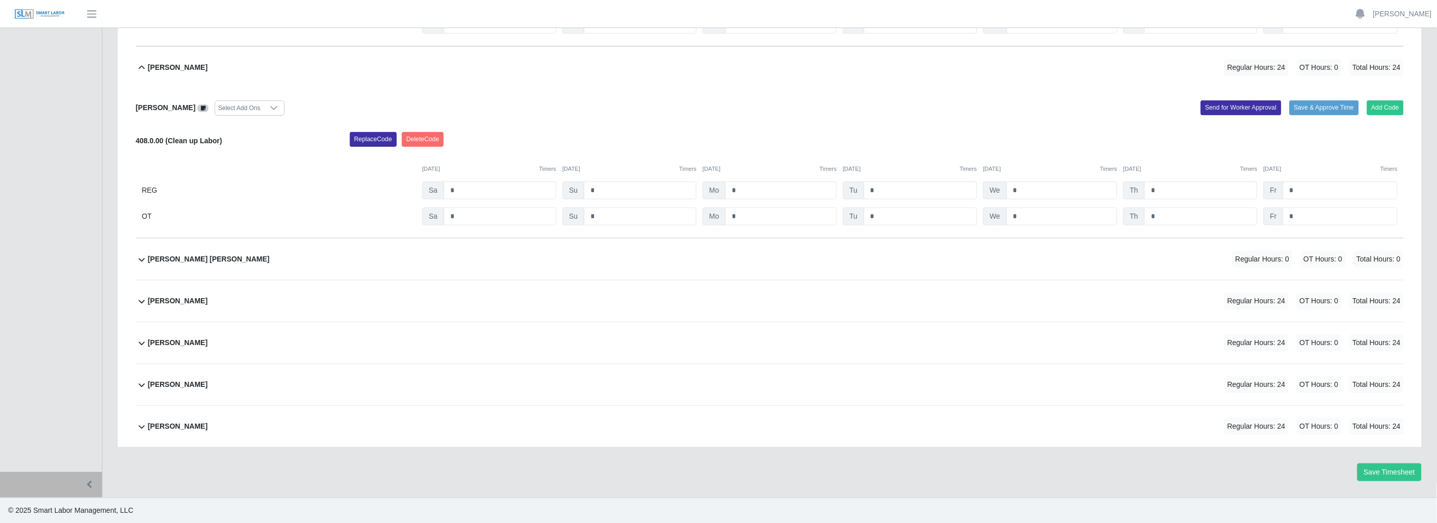
scroll to position [1722, 0]
click at [141, 64] on icon at bounding box center [142, 68] width 12 height 12
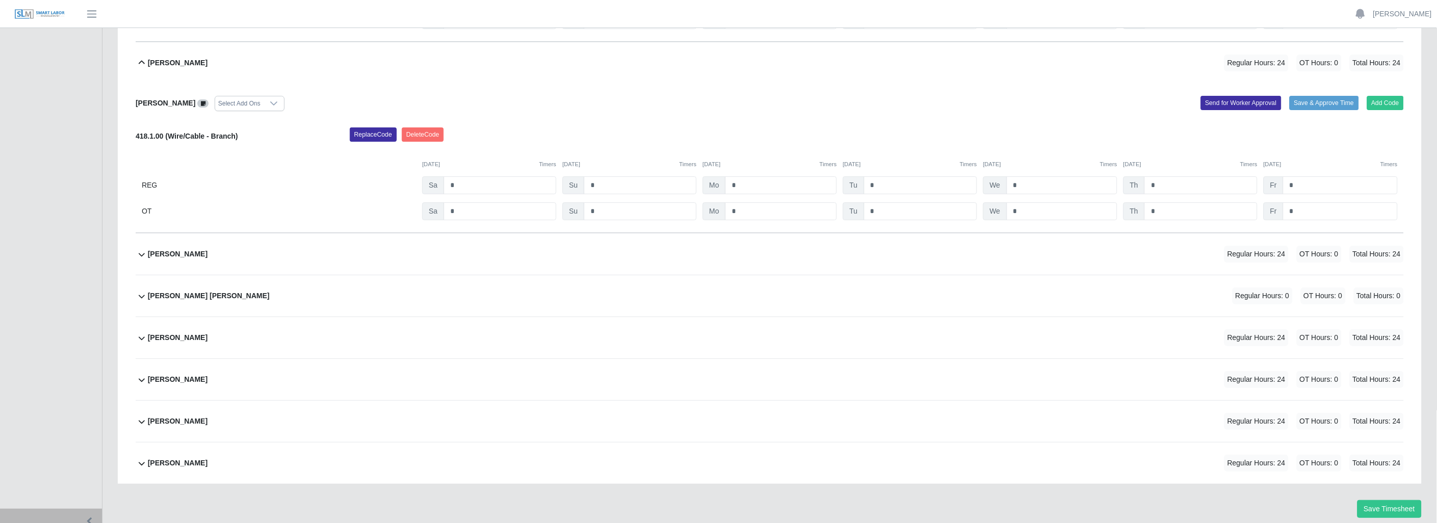
scroll to position [1516, 0]
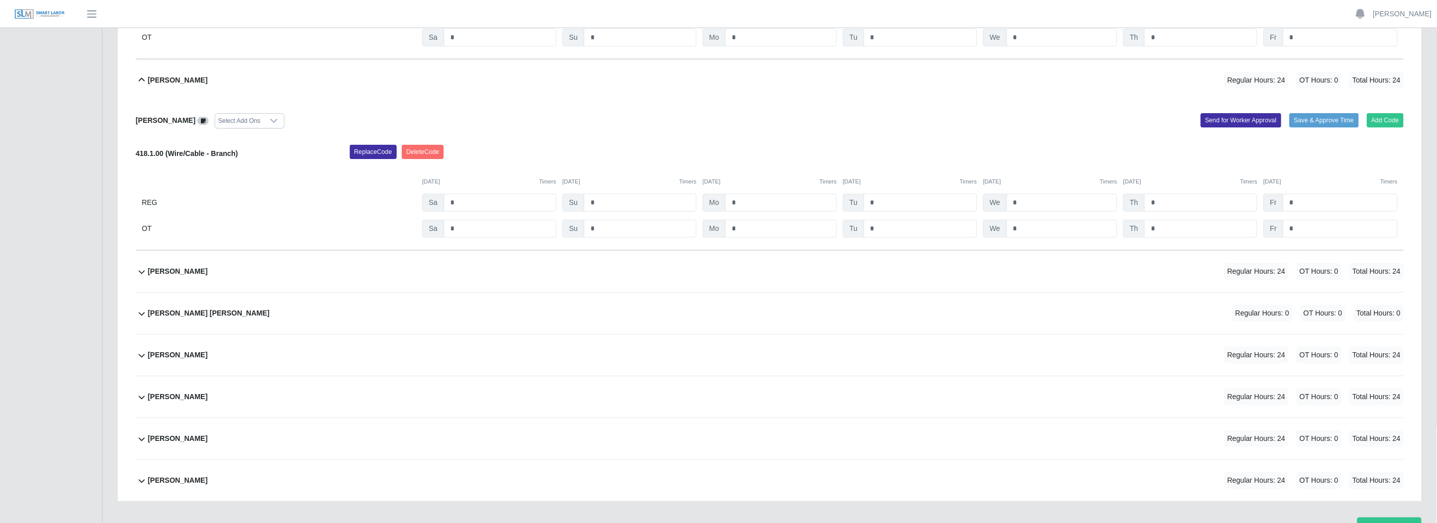
click at [140, 83] on icon at bounding box center [142, 80] width 12 height 12
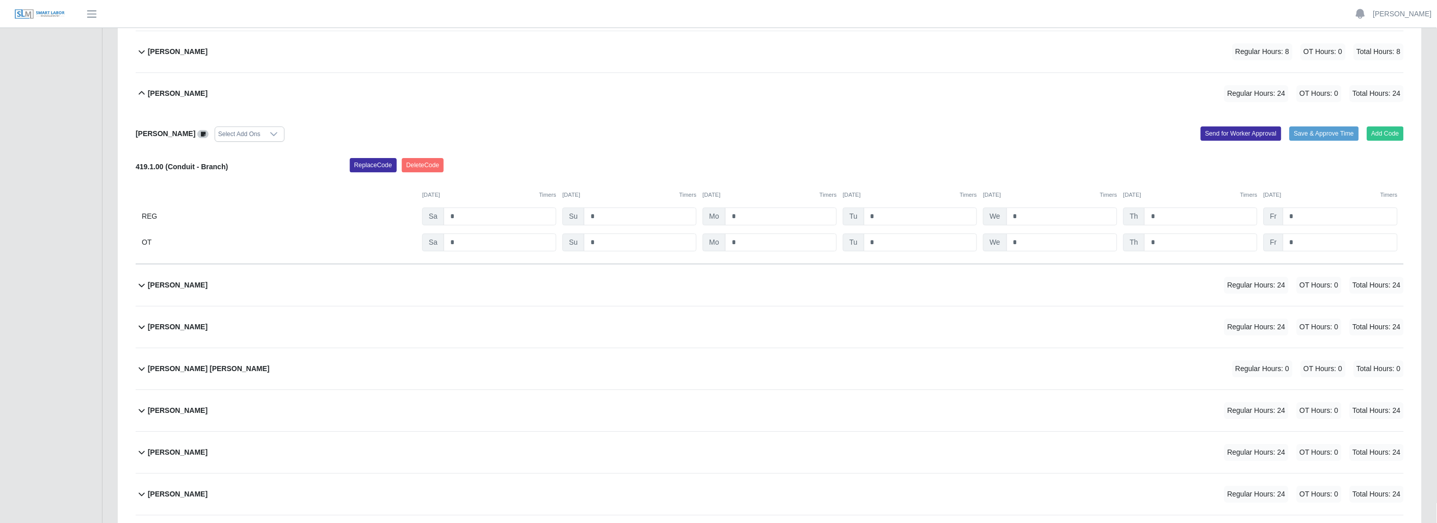
scroll to position [1309, 0]
click at [143, 95] on icon at bounding box center [142, 95] width 6 height 4
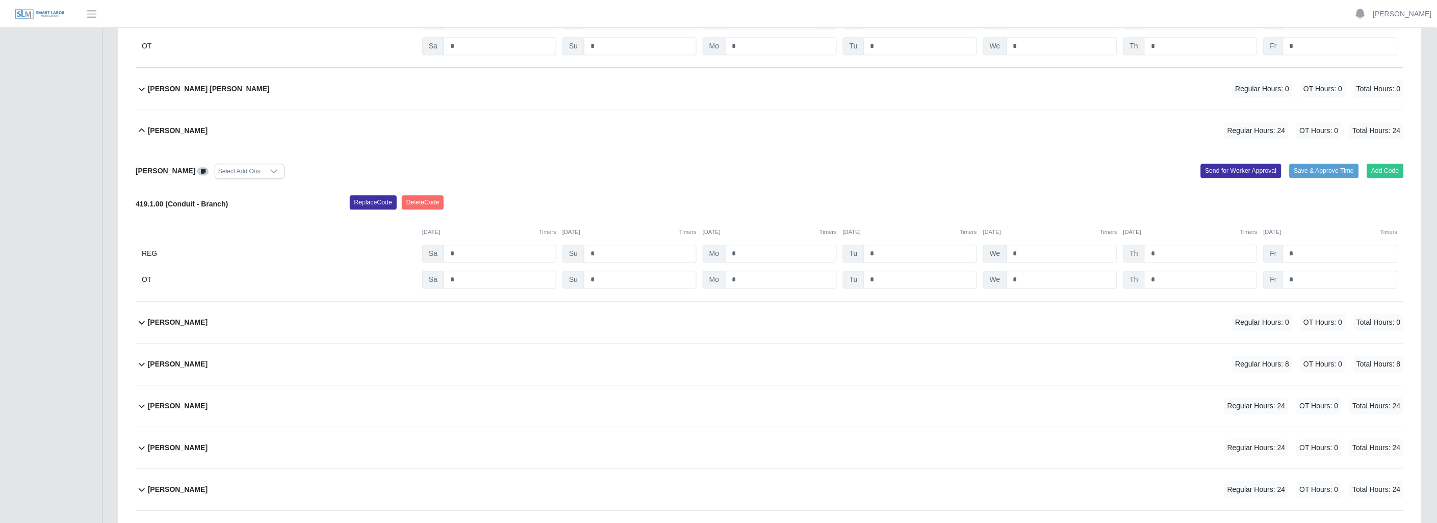
scroll to position [989, 0]
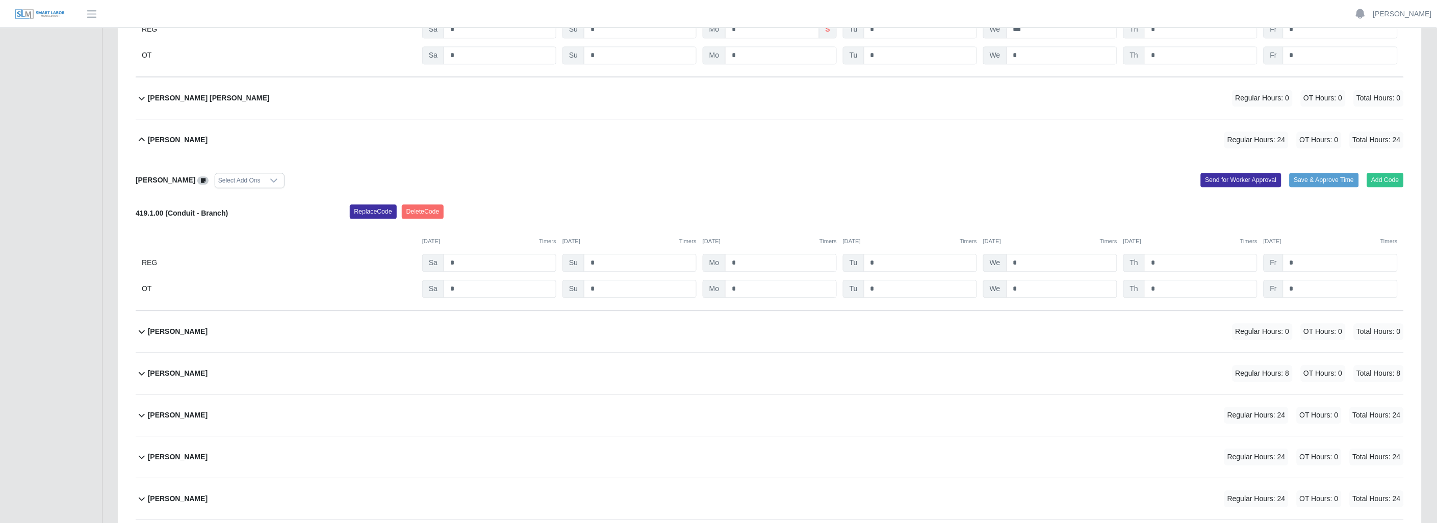
click at [138, 141] on icon at bounding box center [142, 140] width 12 height 12
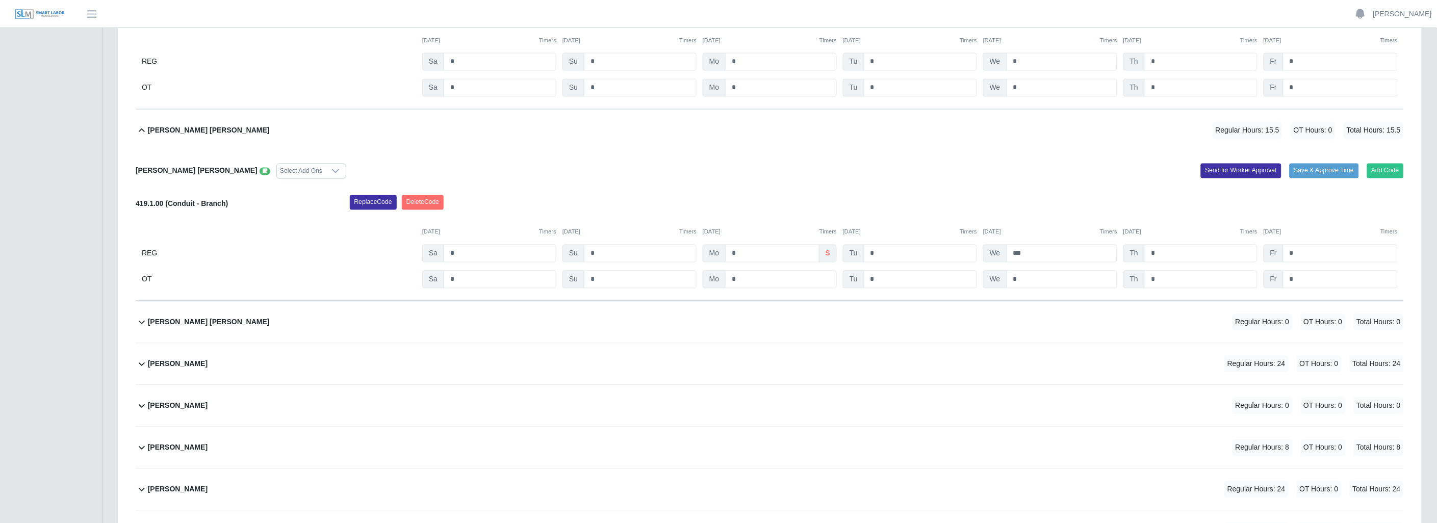
scroll to position [762, 0]
click at [144, 134] on icon at bounding box center [142, 133] width 6 height 4
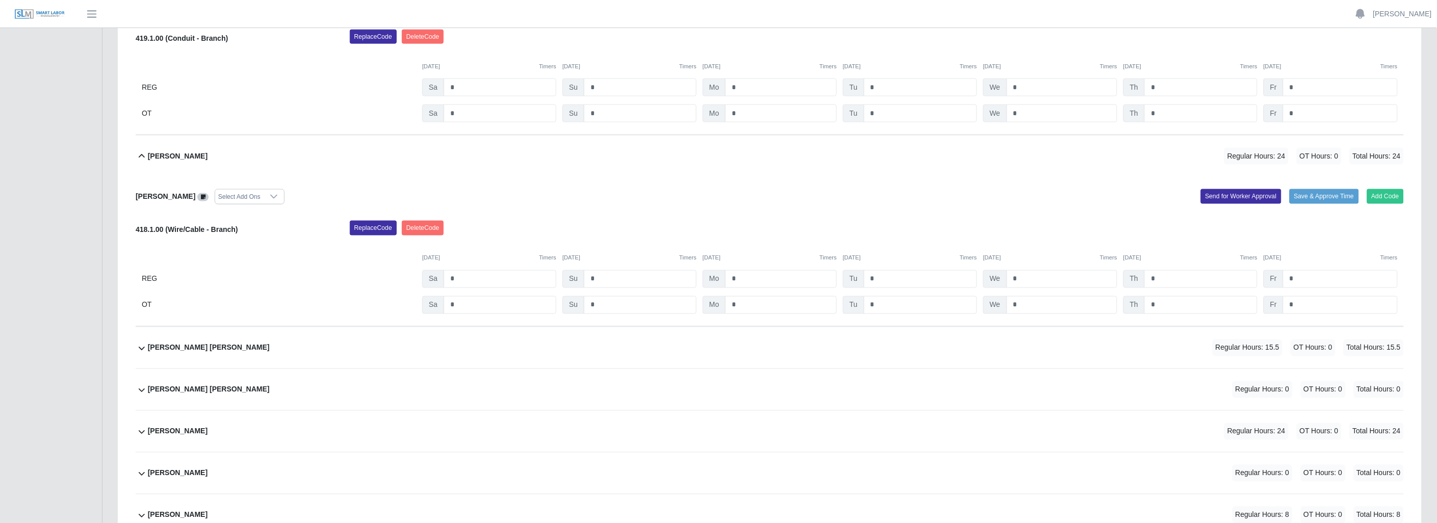
scroll to position [536, 0]
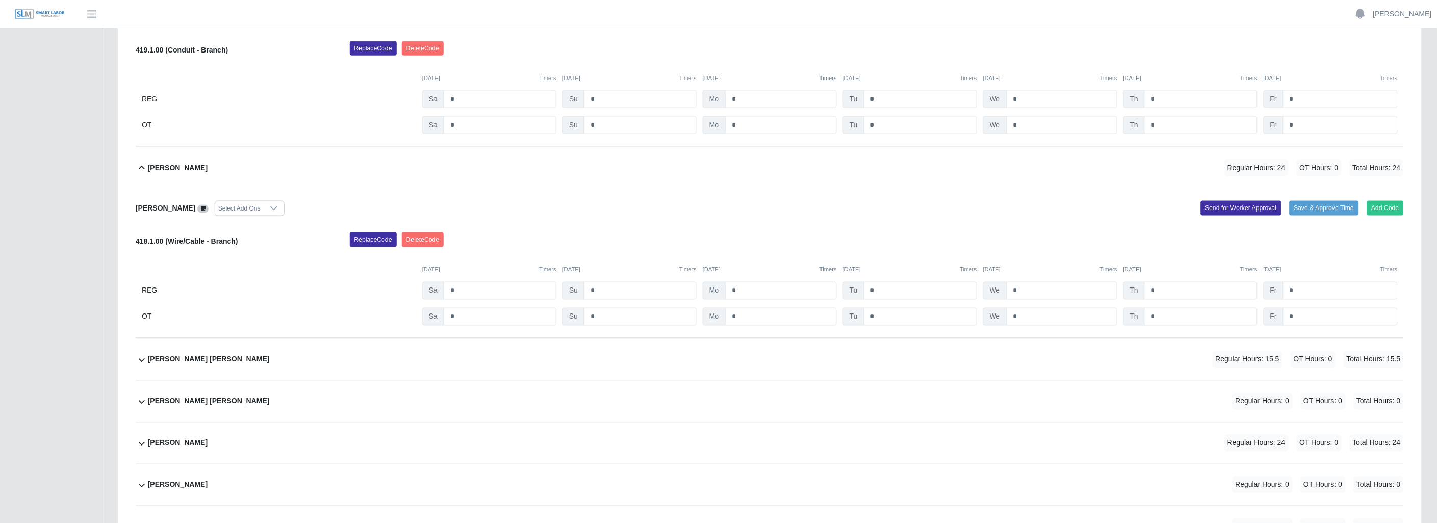
click at [140, 164] on icon at bounding box center [142, 168] width 12 height 12
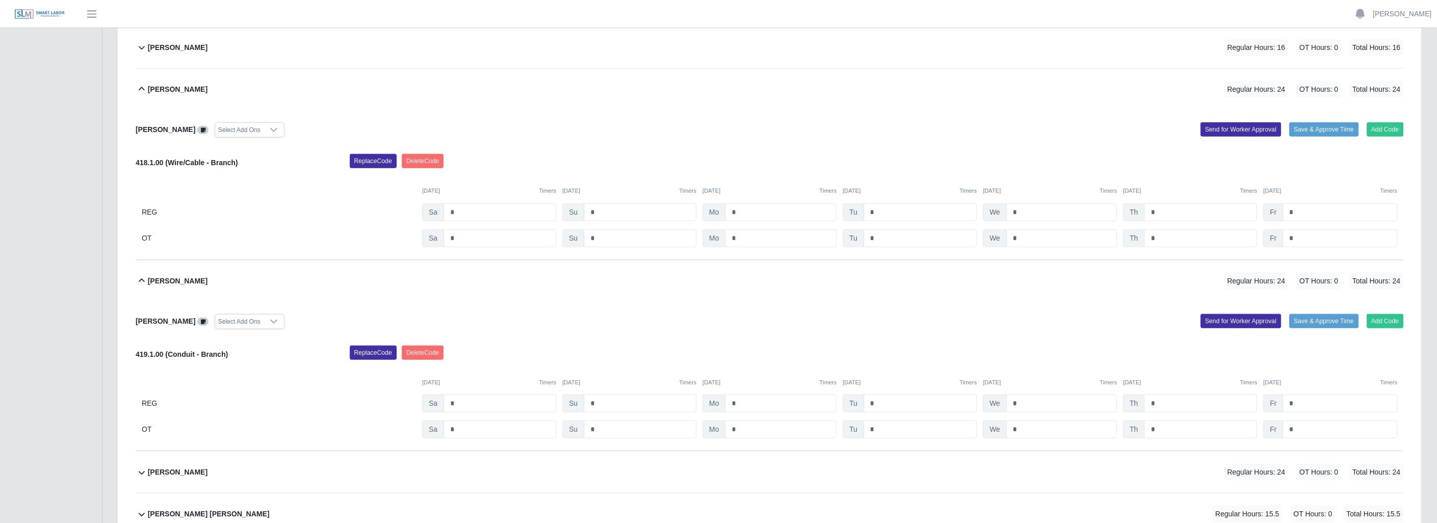
scroll to position [196, 0]
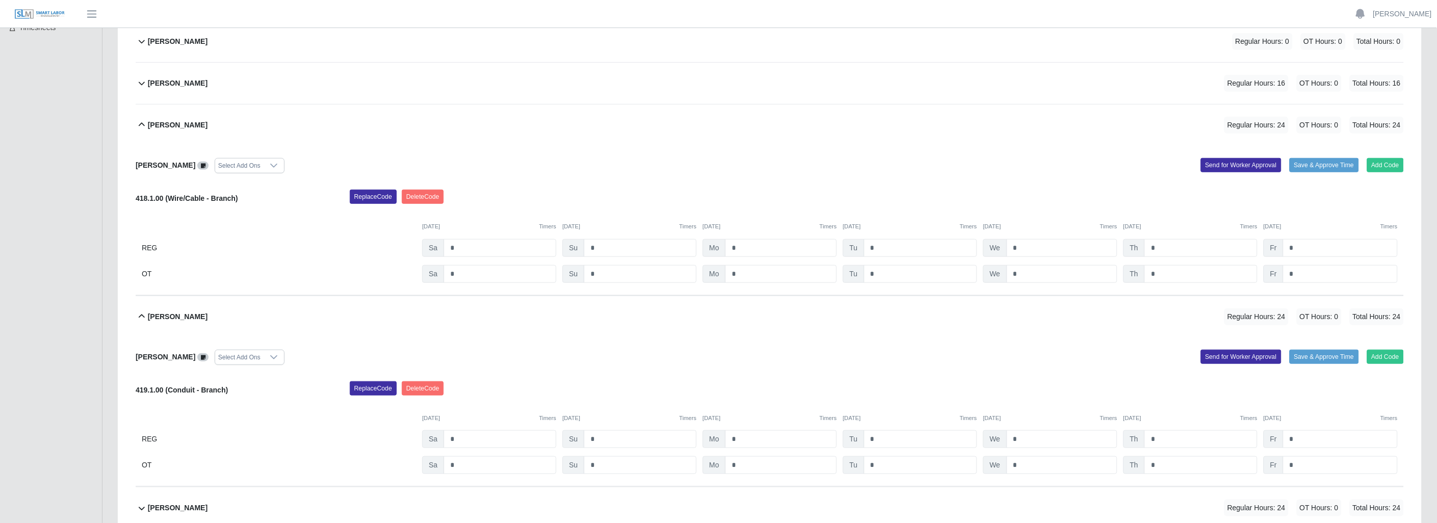
click at [140, 314] on icon at bounding box center [142, 317] width 12 height 12
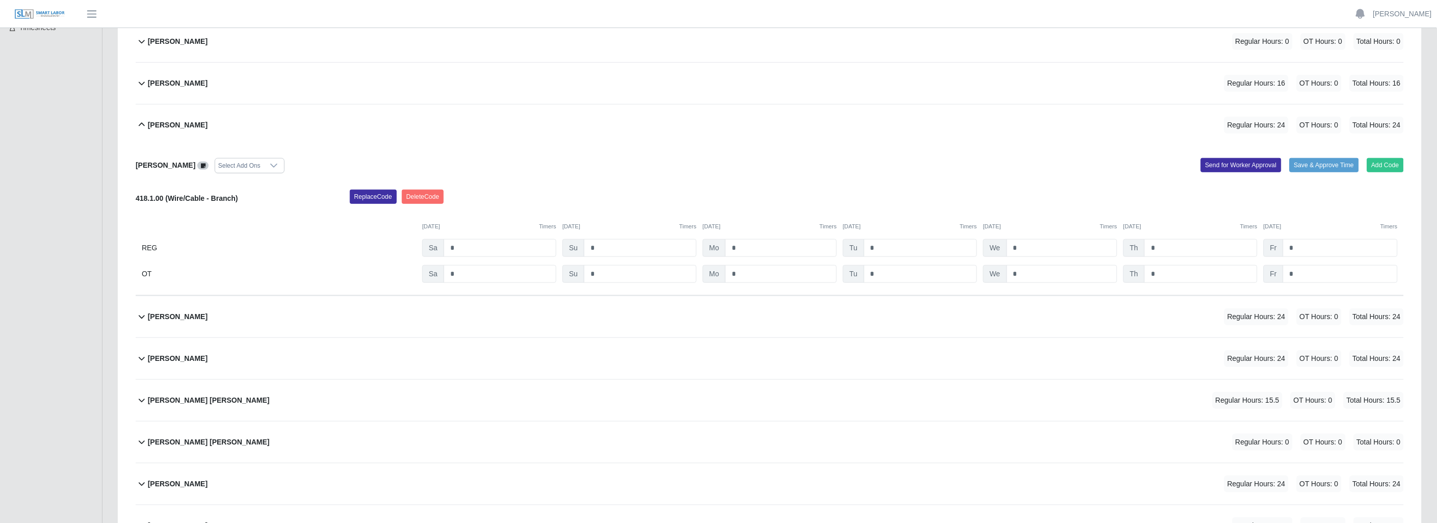
click at [139, 124] on icon at bounding box center [142, 125] width 12 height 12
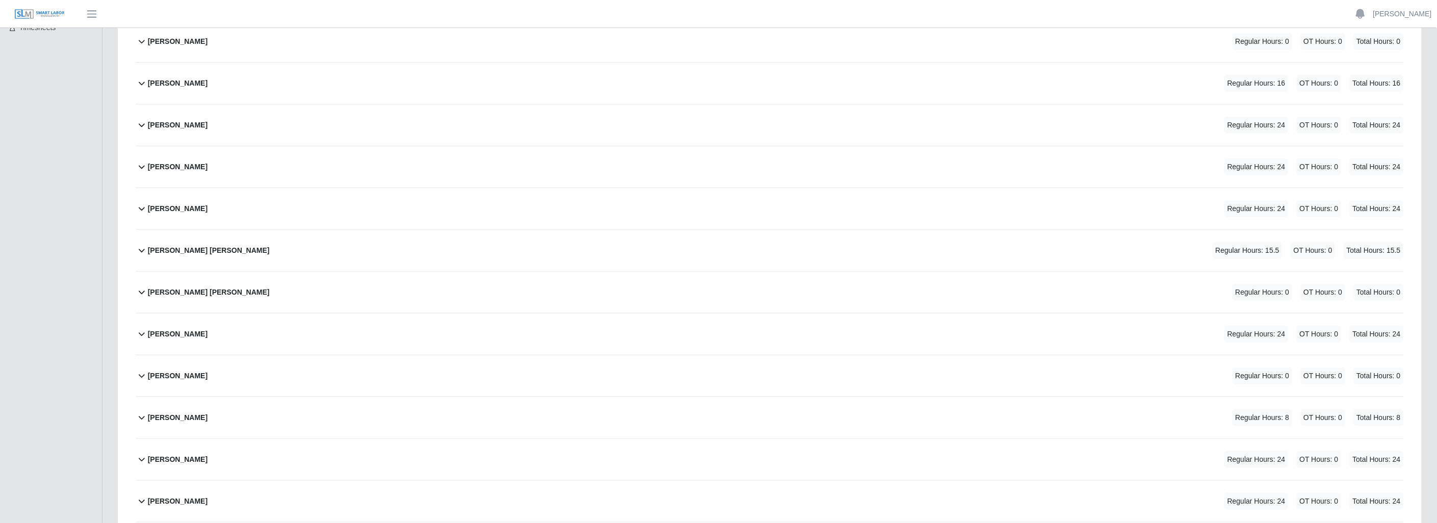
click at [141, 83] on icon at bounding box center [142, 83] width 12 height 12
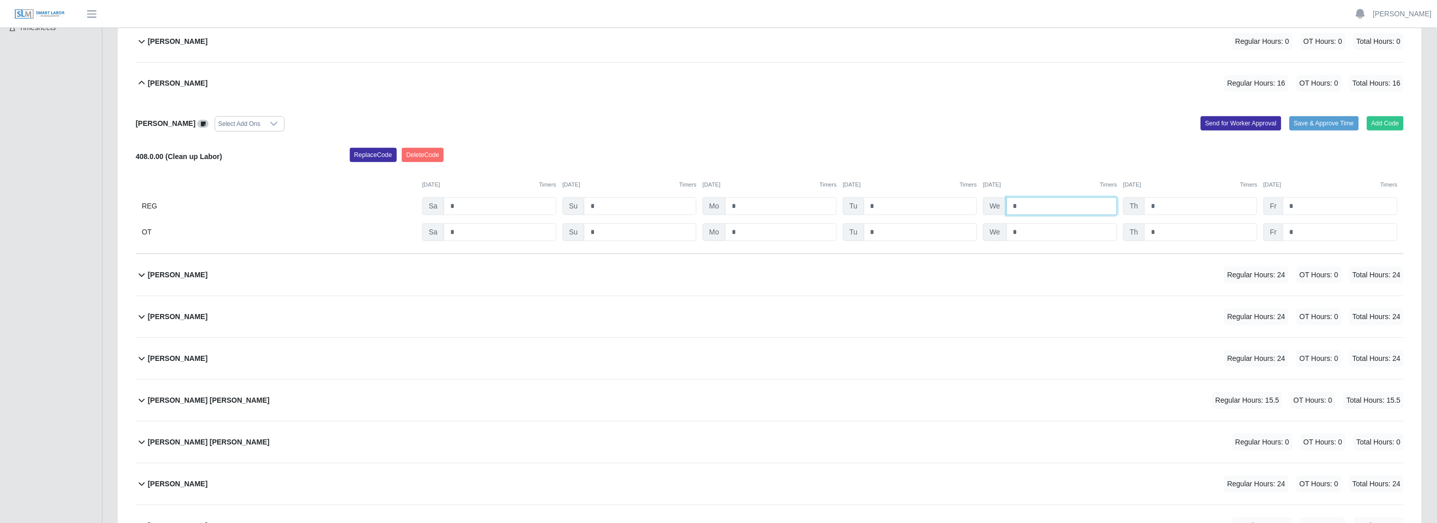
click at [1031, 204] on input "*" at bounding box center [1061, 206] width 111 height 18
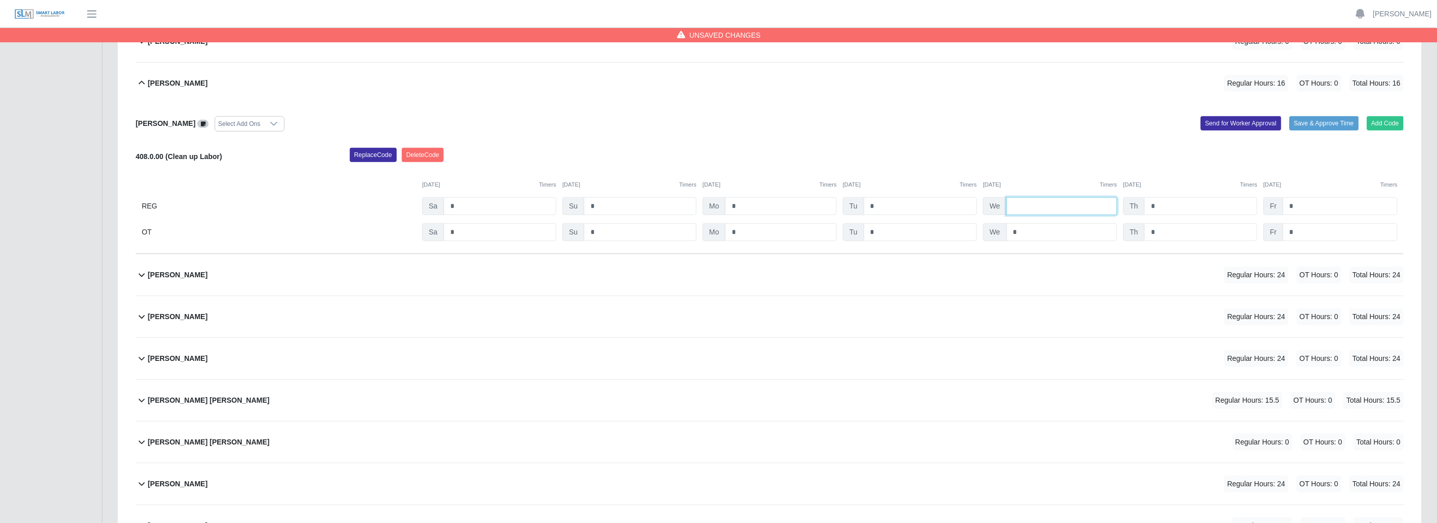
type input "*"
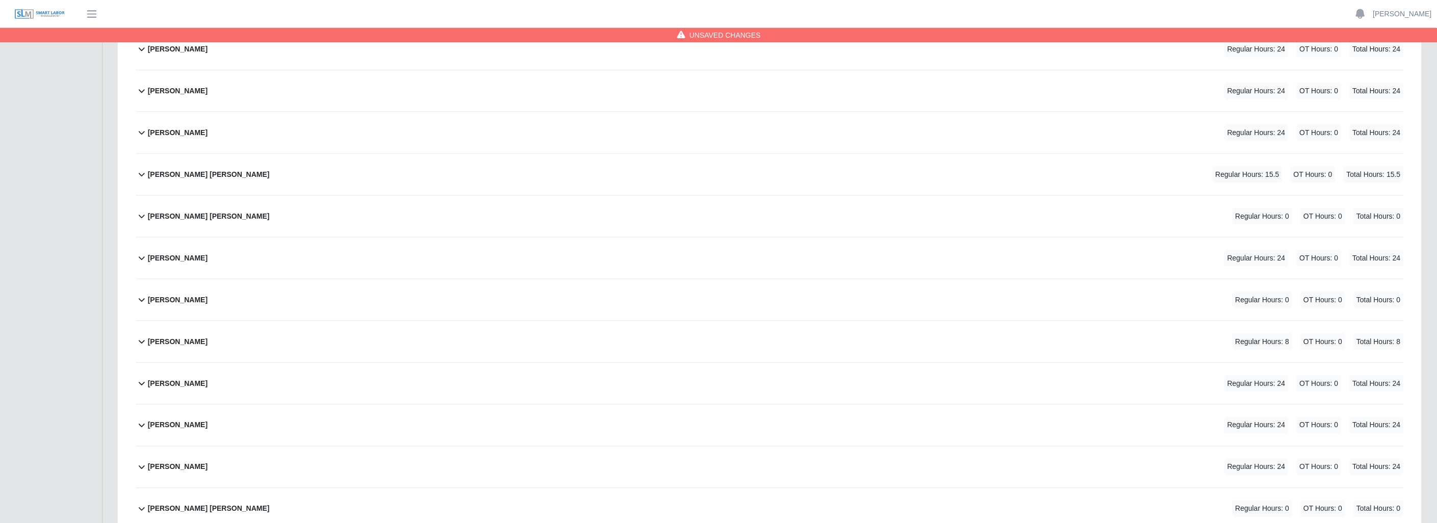
scroll to position [671, 0]
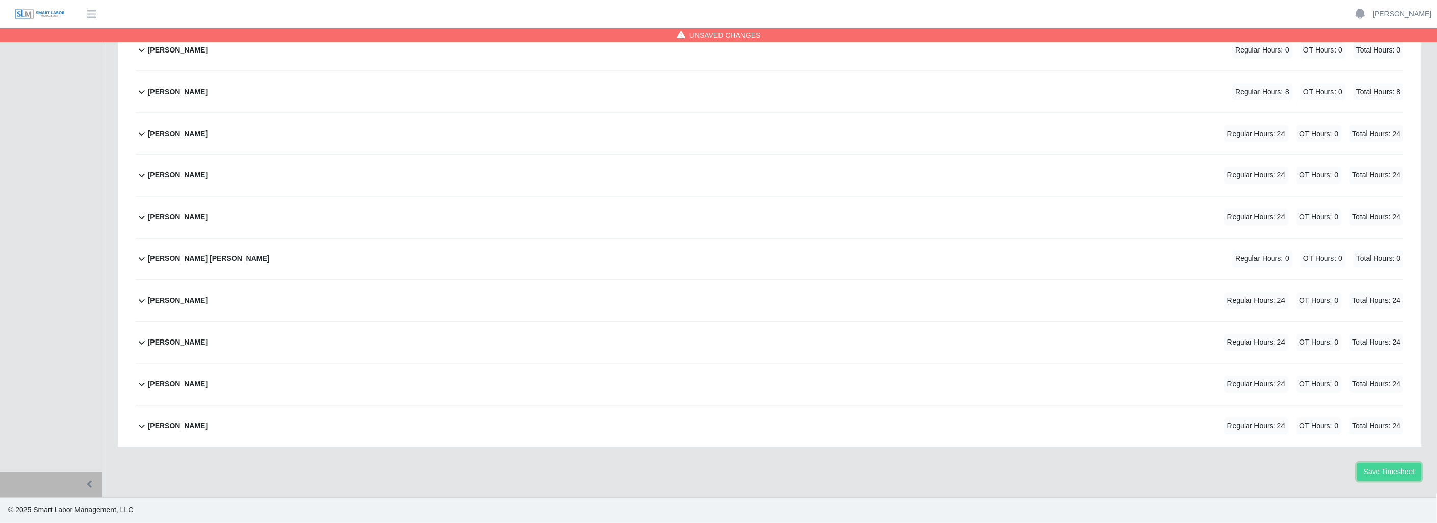
click at [1387, 472] on button "Save Timesheet" at bounding box center [1389, 472] width 64 height 18
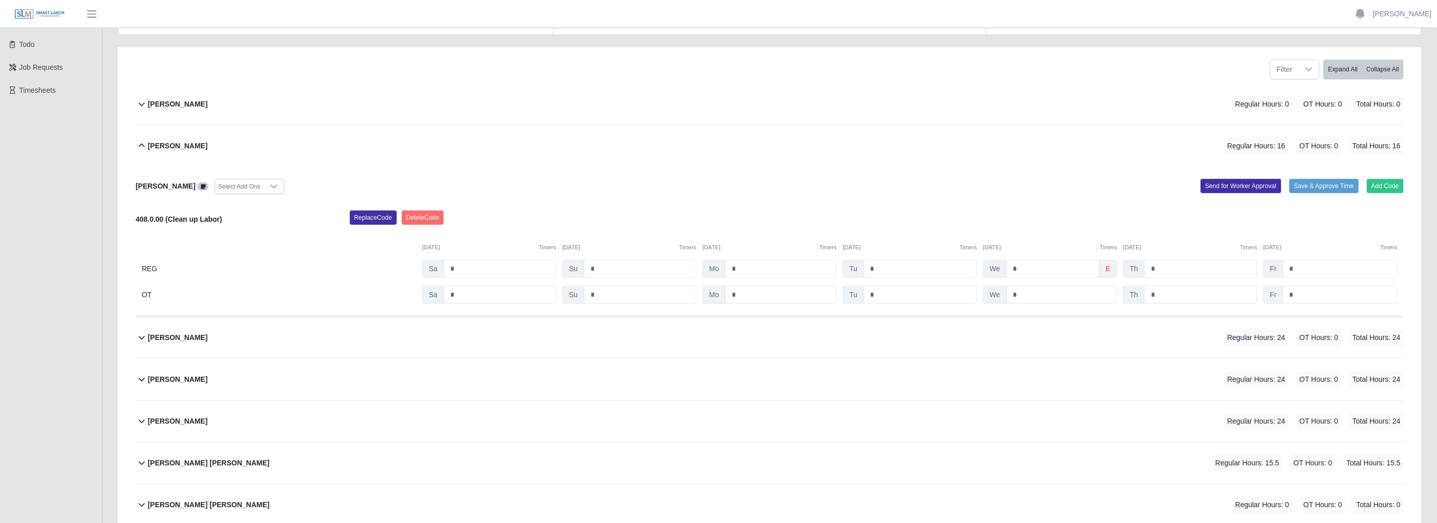
scroll to position [105, 0]
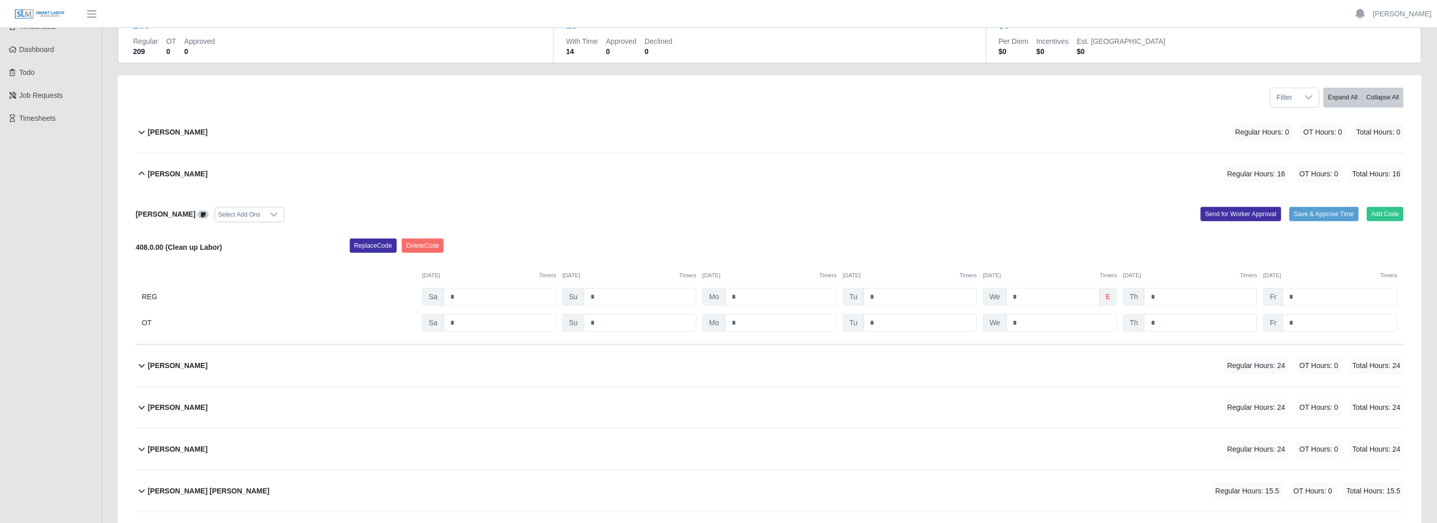
click at [143, 132] on icon at bounding box center [142, 132] width 12 height 12
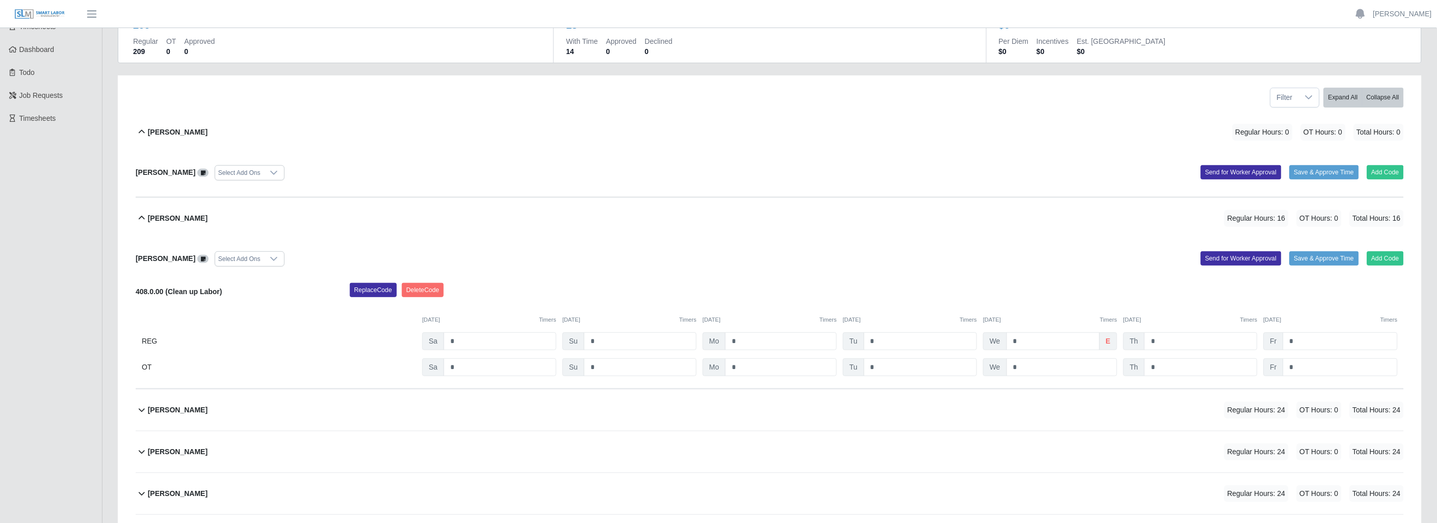
click at [141, 133] on icon at bounding box center [142, 132] width 12 height 12
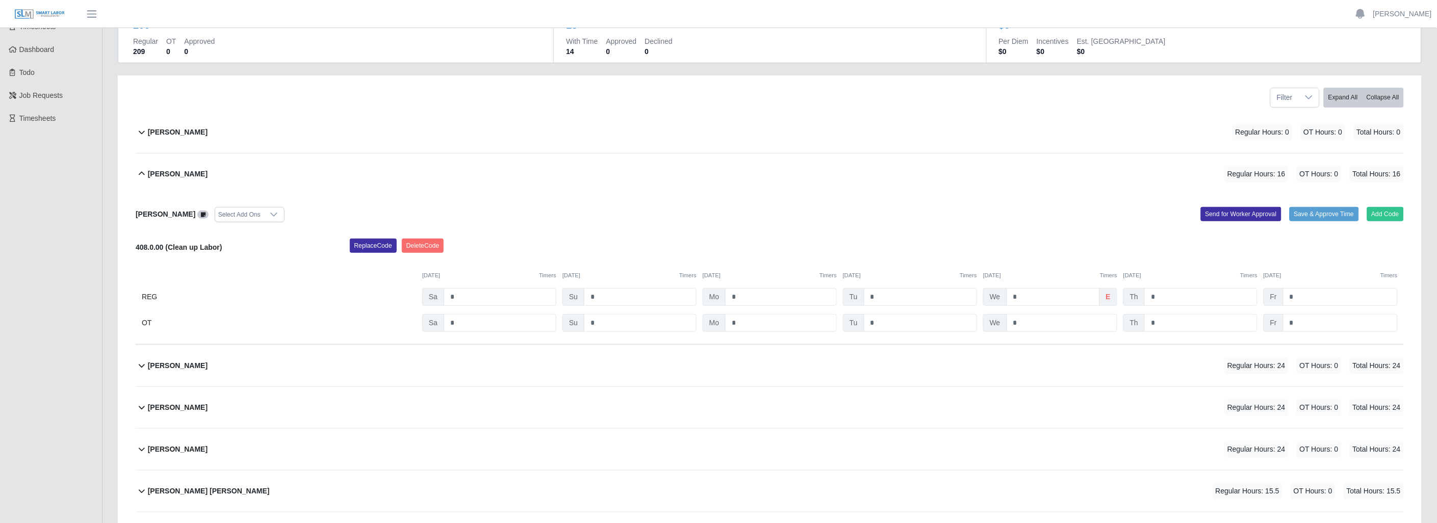
click at [143, 170] on icon at bounding box center [142, 174] width 12 height 12
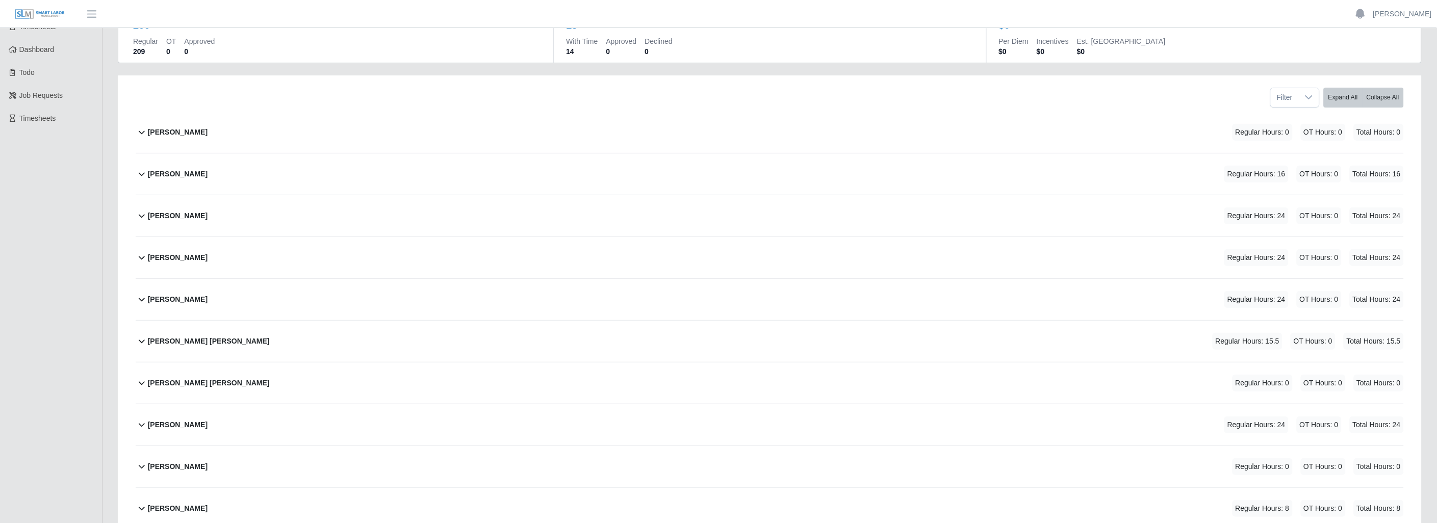
scroll to position [0, 0]
